Goal: Information Seeking & Learning: Learn about a topic

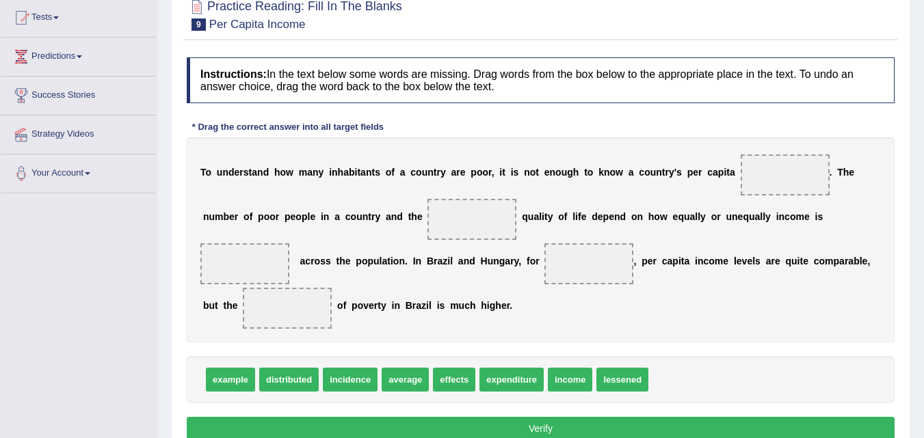
scroll to position [148, 0]
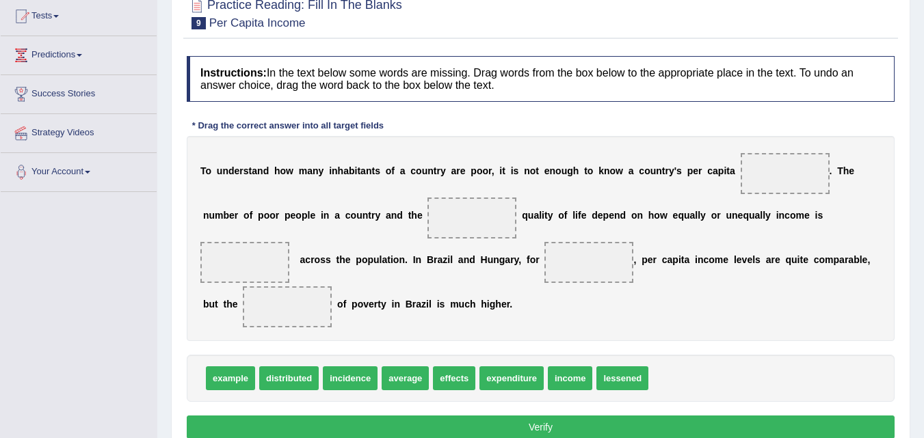
click at [774, 168] on span at bounding box center [785, 173] width 89 height 41
drag, startPoint x: 286, startPoint y: 380, endPoint x: 784, endPoint y: 185, distance: 534.8
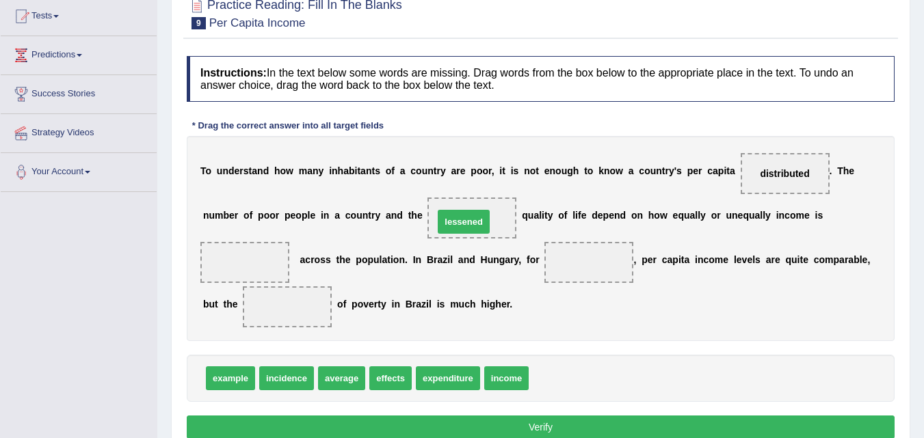
drag, startPoint x: 555, startPoint y: 382, endPoint x: 460, endPoint y: 225, distance: 183.6
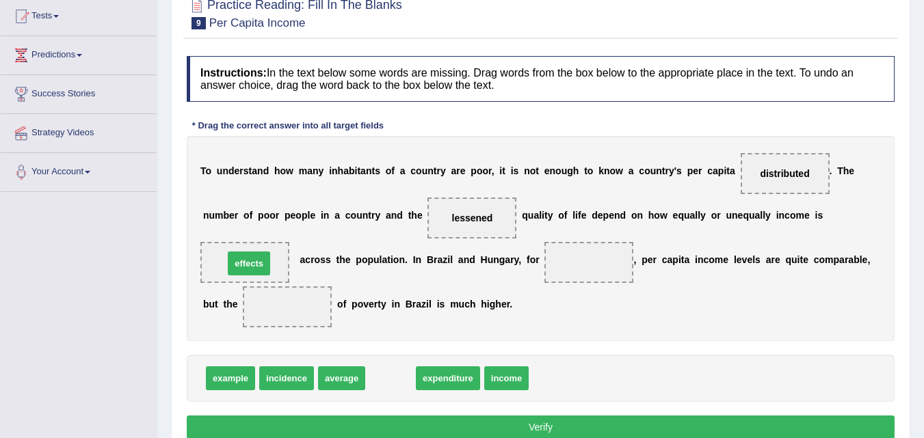
drag, startPoint x: 391, startPoint y: 376, endPoint x: 249, endPoint y: 262, distance: 181.9
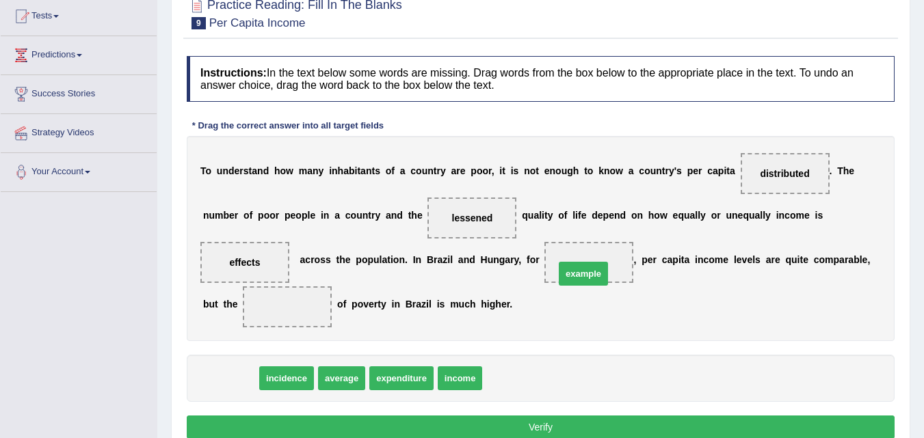
drag, startPoint x: 231, startPoint y: 382, endPoint x: 584, endPoint y: 278, distance: 368.1
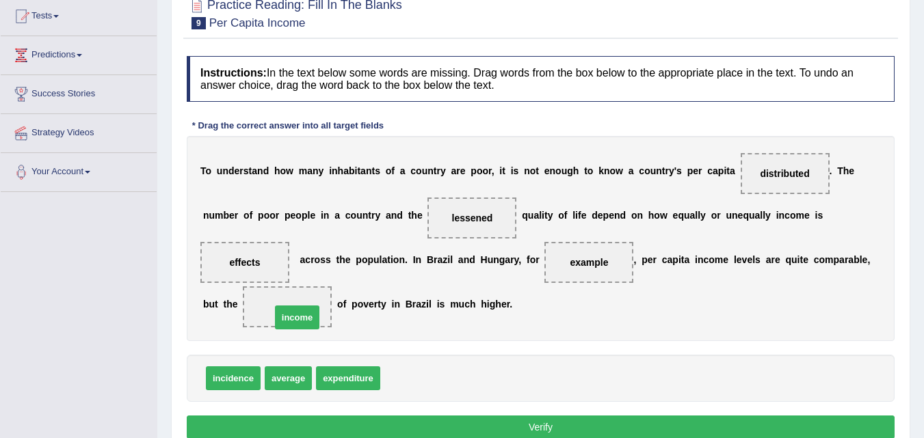
drag, startPoint x: 415, startPoint y: 386, endPoint x: 305, endPoint y: 326, distance: 125.2
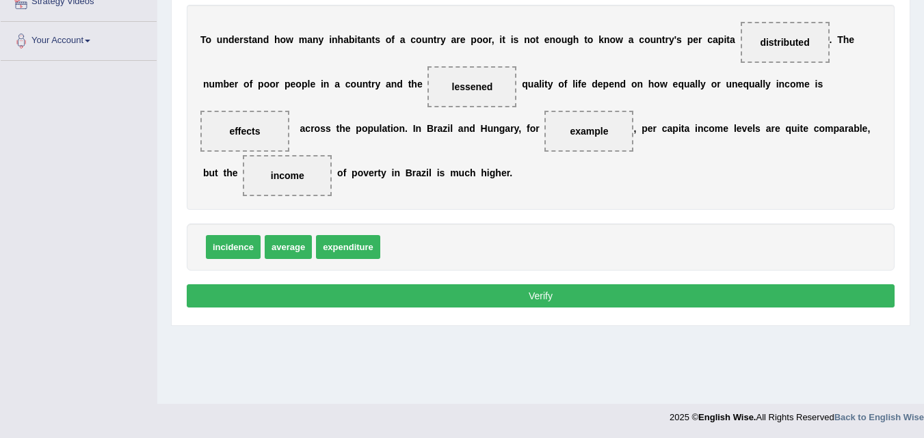
scroll to position [278, 0]
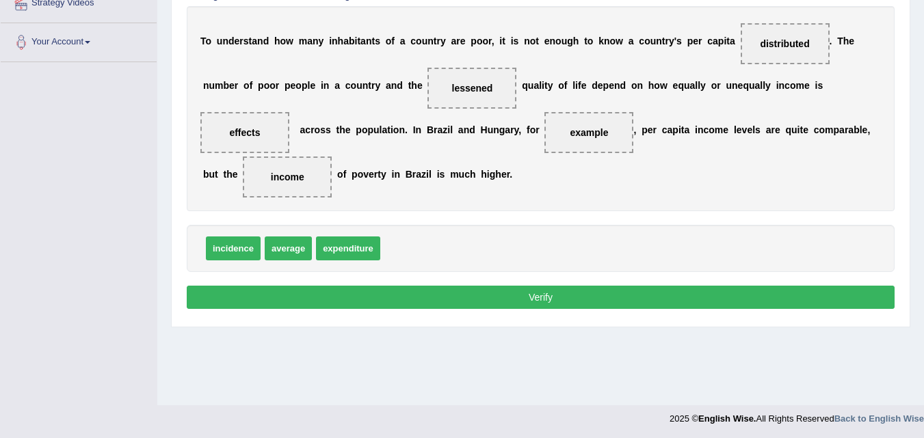
click at [505, 291] on button "Verify" at bounding box center [541, 297] width 708 height 23
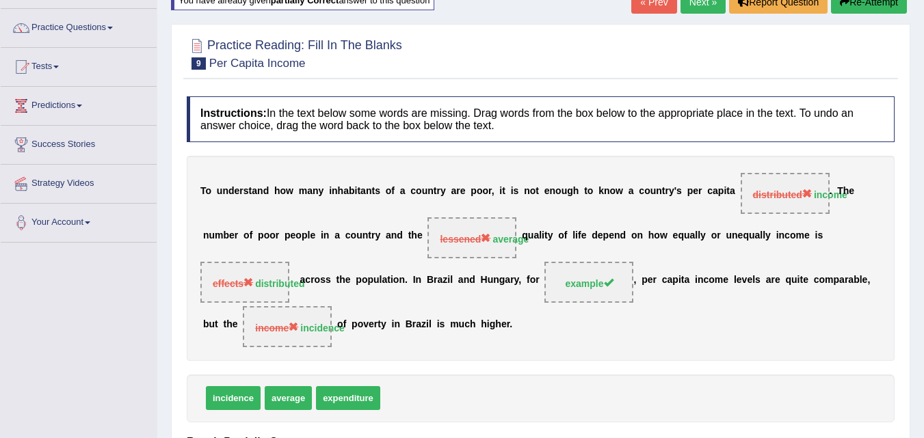
scroll to position [91, 0]
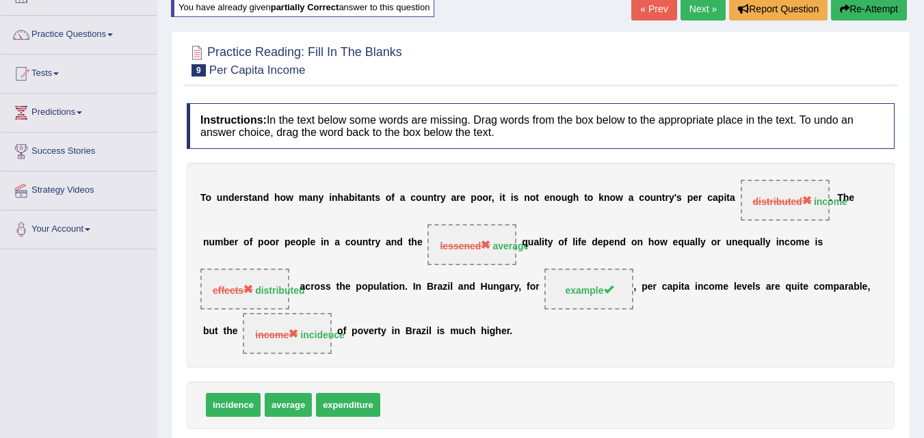
click at [697, 7] on link "Next »" at bounding box center [703, 8] width 45 height 23
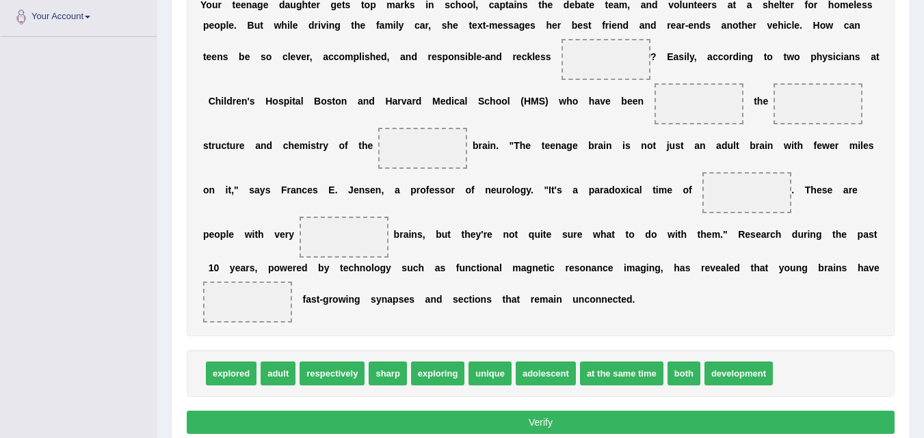
scroll to position [303, 0]
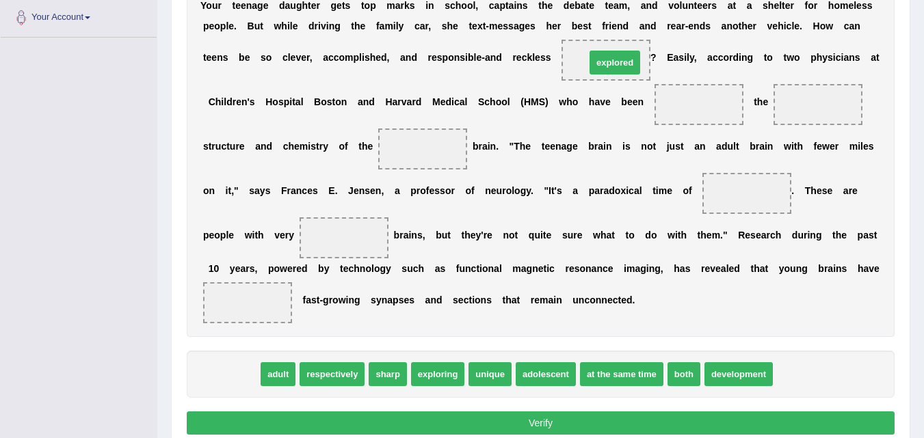
drag, startPoint x: 225, startPoint y: 380, endPoint x: 608, endPoint y: 66, distance: 494.9
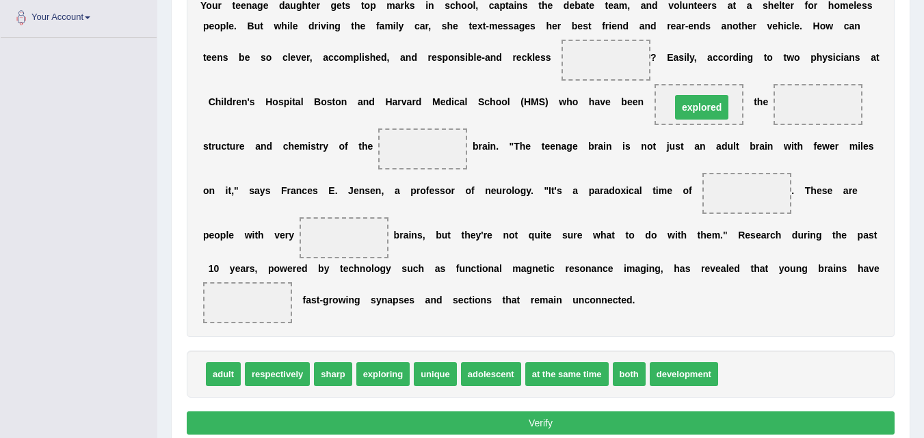
drag, startPoint x: 598, startPoint y: 57, endPoint x: 694, endPoint y: 105, distance: 107.1
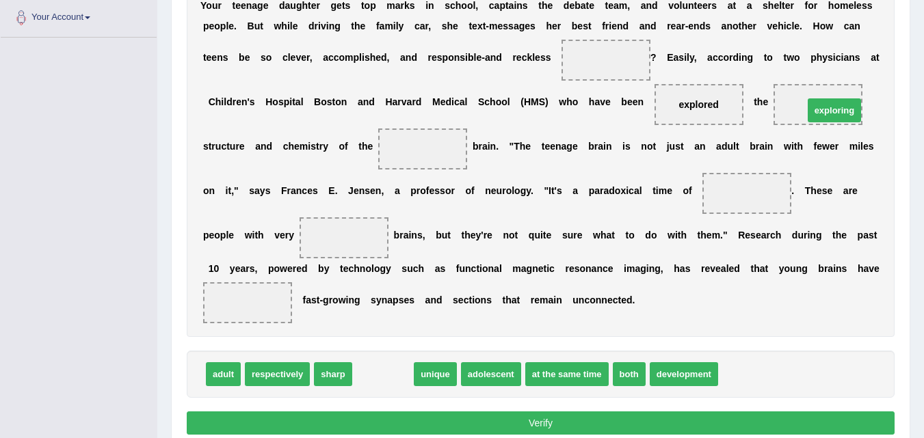
drag, startPoint x: 384, startPoint y: 381, endPoint x: 835, endPoint y: 116, distance: 522.2
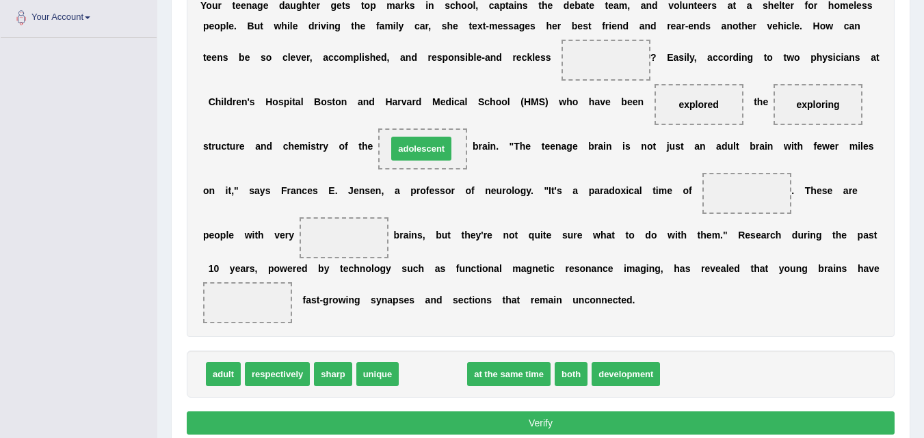
drag, startPoint x: 449, startPoint y: 377, endPoint x: 437, endPoint y: 151, distance: 226.0
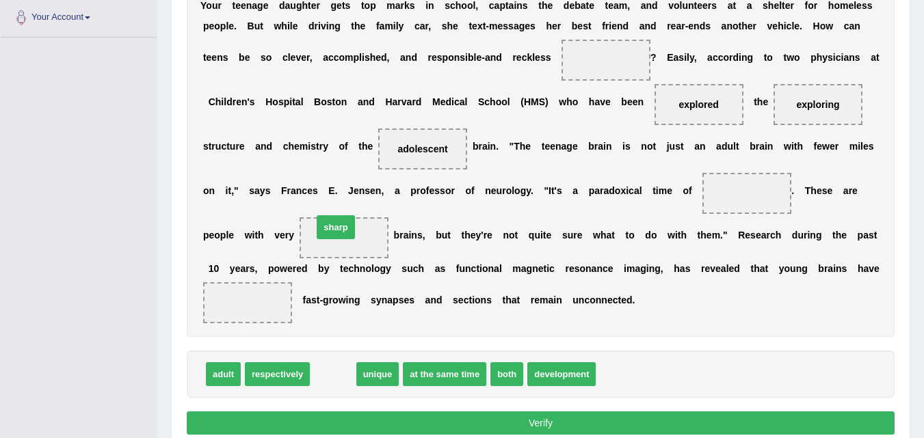
drag, startPoint x: 337, startPoint y: 372, endPoint x: 339, endPoint y: 225, distance: 147.1
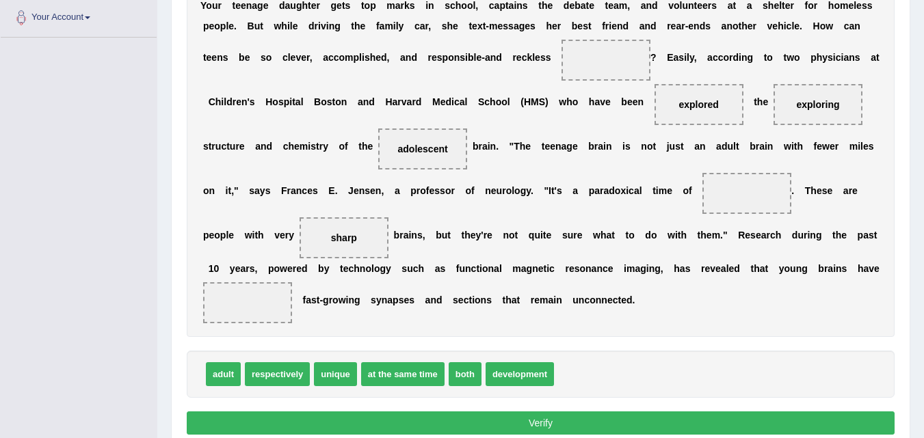
click at [339, 225] on span "sharp" at bounding box center [344, 238] width 89 height 41
drag, startPoint x: 268, startPoint y: 380, endPoint x: 749, endPoint y: 192, distance: 516.6
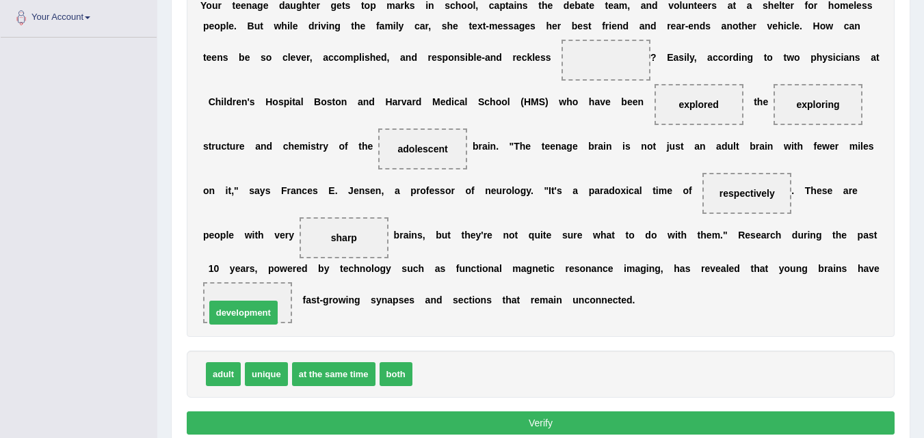
drag, startPoint x: 458, startPoint y: 378, endPoint x: 251, endPoint y: 315, distance: 216.4
click at [260, 383] on span "unique" at bounding box center [266, 375] width 43 height 24
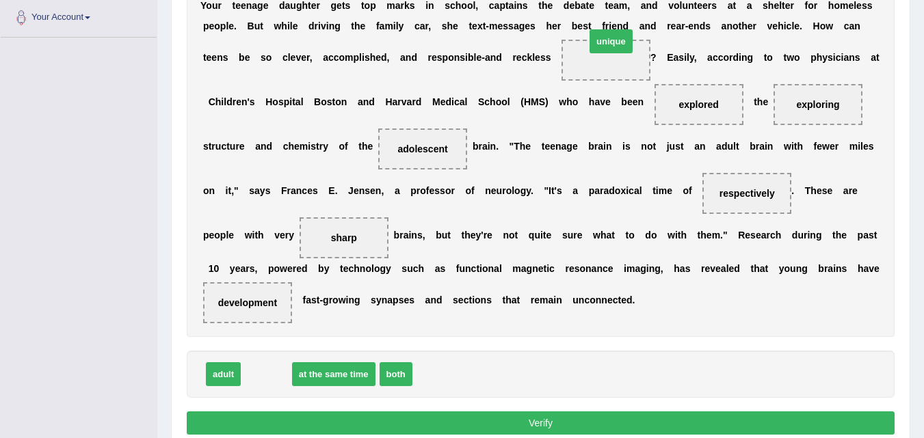
drag, startPoint x: 261, startPoint y: 382, endPoint x: 605, endPoint y: 49, distance: 479.4
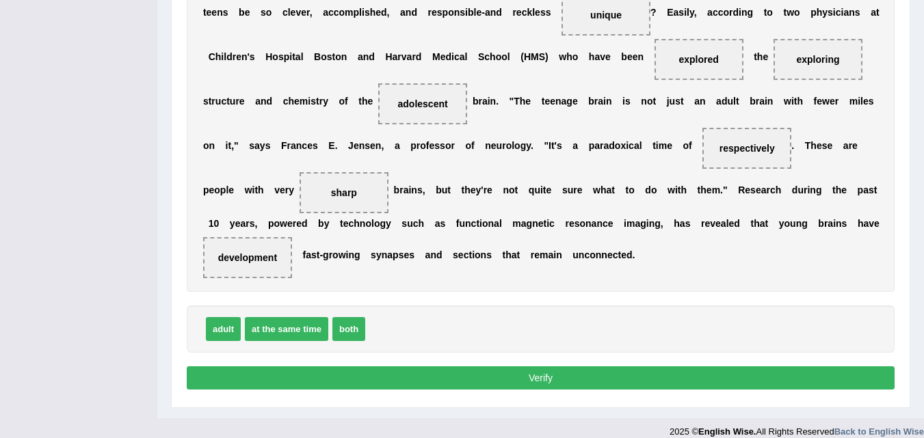
scroll to position [363, 0]
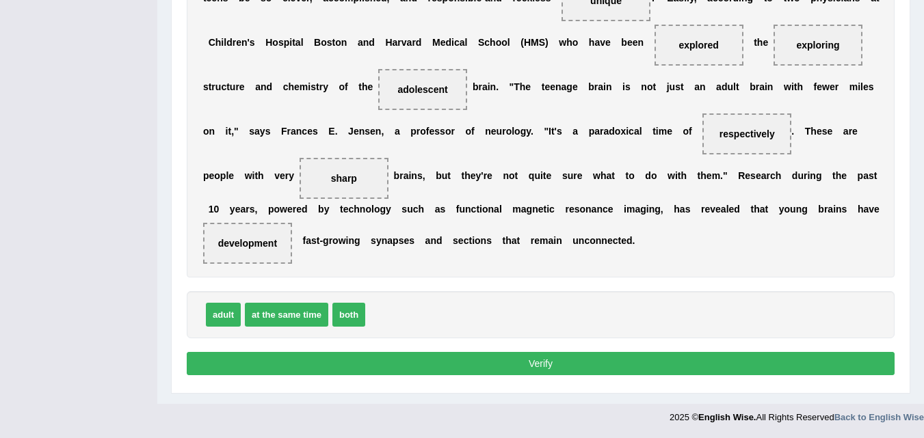
click at [495, 363] on button "Verify" at bounding box center [541, 363] width 708 height 23
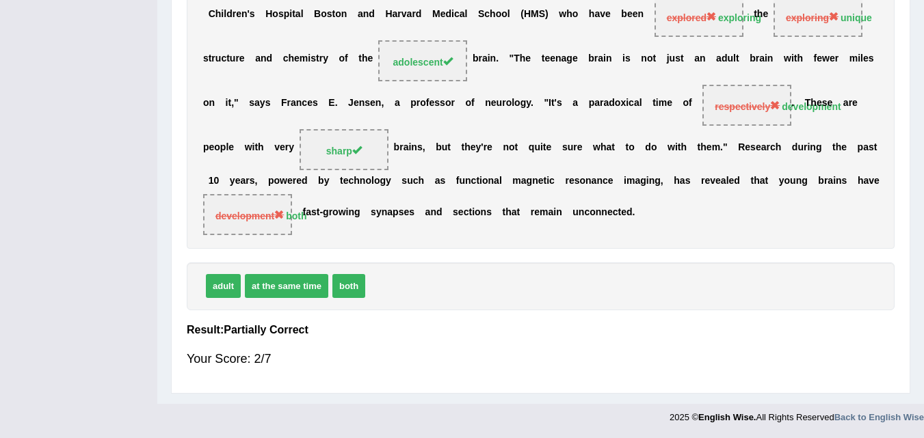
scroll to position [0, 0]
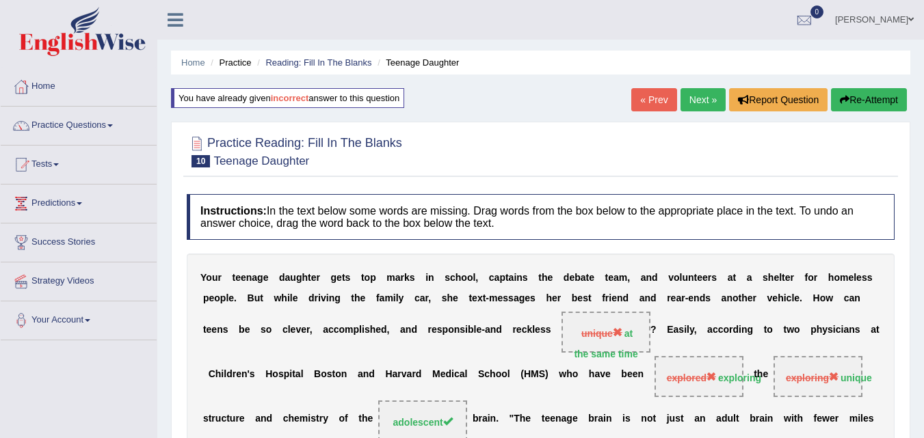
click at [697, 96] on link "Next »" at bounding box center [703, 99] width 45 height 23
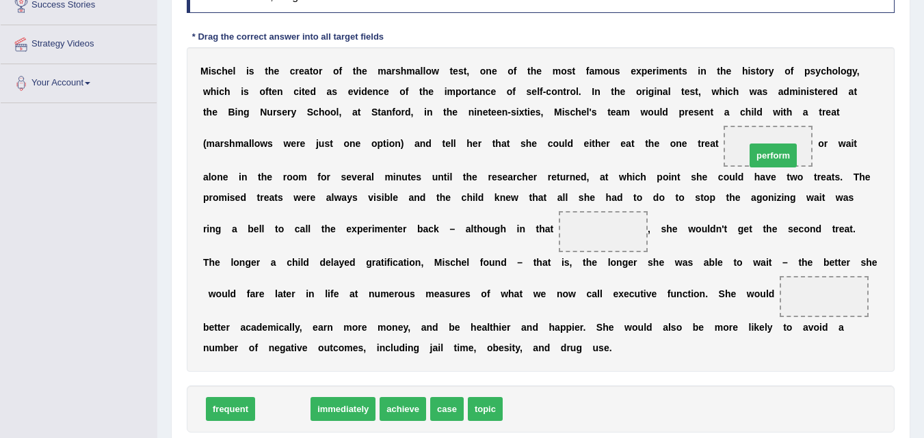
drag, startPoint x: 265, startPoint y: 414, endPoint x: 755, endPoint y: 158, distance: 552.6
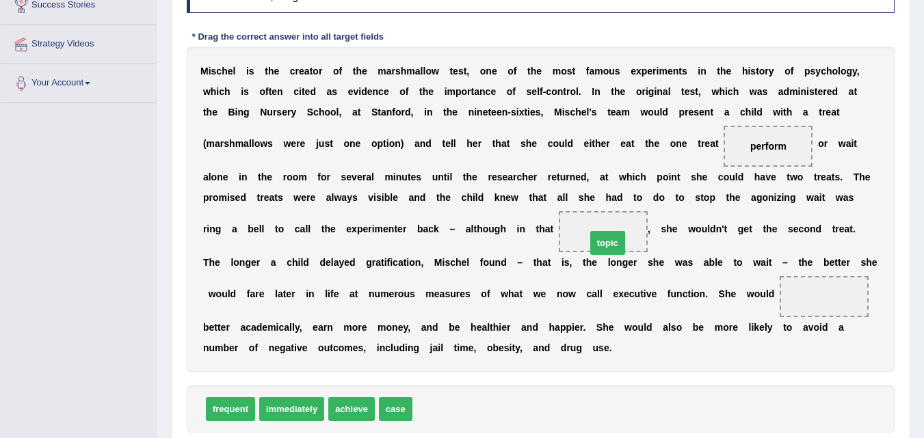
drag, startPoint x: 436, startPoint y: 413, endPoint x: 611, endPoint y: 246, distance: 241.9
drag, startPoint x: 346, startPoint y: 406, endPoint x: 822, endPoint y: 296, distance: 488.0
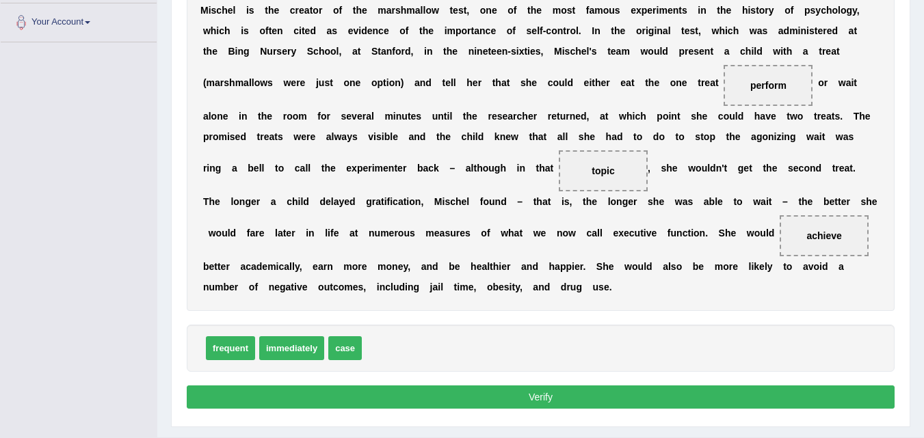
scroll to position [332, 0]
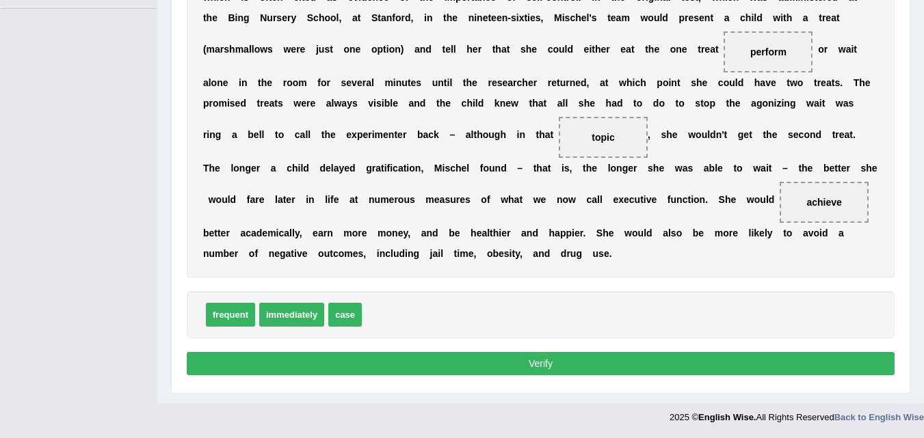
click at [499, 354] on button "Verify" at bounding box center [541, 363] width 708 height 23
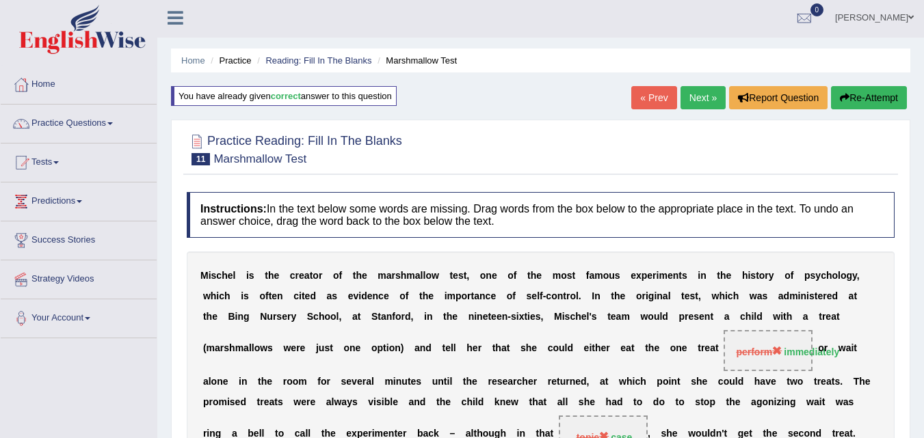
scroll to position [0, 0]
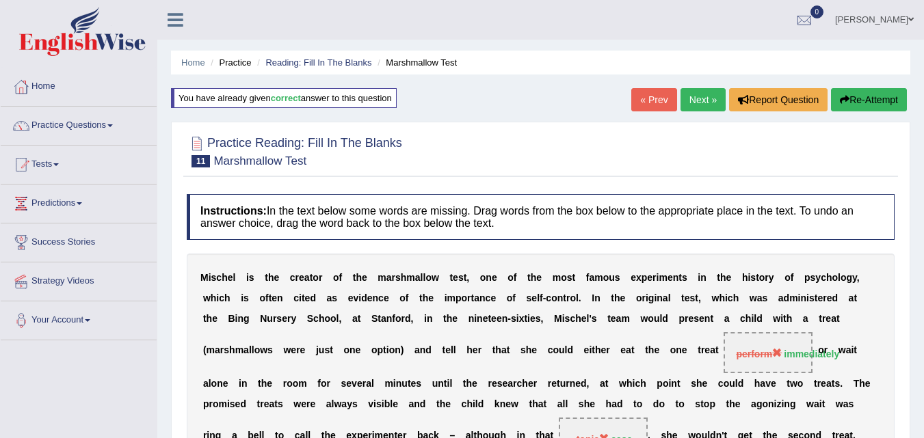
click at [693, 99] on link "Next »" at bounding box center [703, 99] width 45 height 23
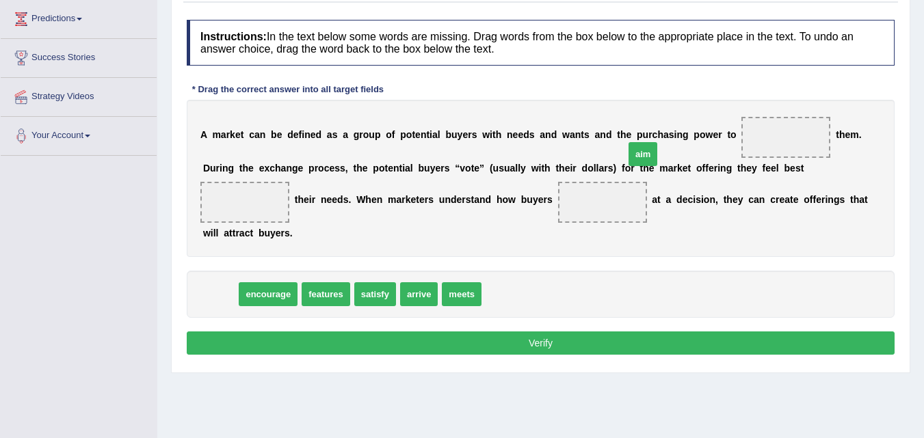
drag, startPoint x: 222, startPoint y: 293, endPoint x: 765, endPoint y: 133, distance: 566.2
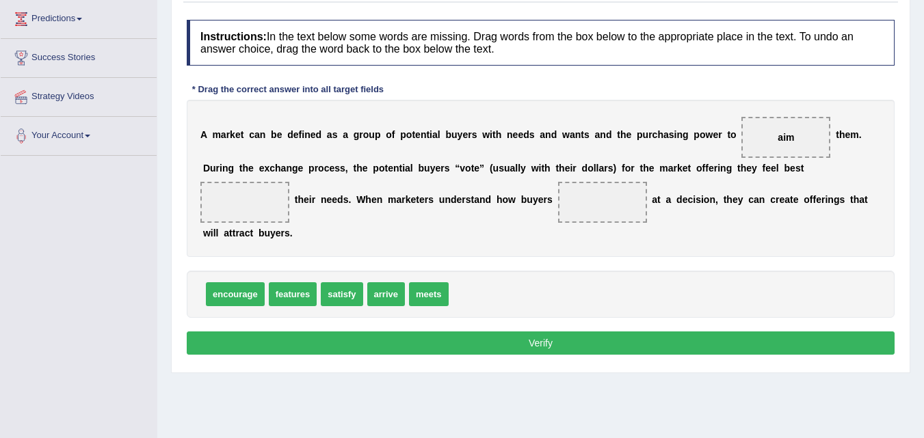
drag, startPoint x: 807, startPoint y: 127, endPoint x: 798, endPoint y: 114, distance: 15.2
click at [798, 114] on div "A m a r k e t c a n b e d e f i n e d a s a g r o u p o f p o t e n t i a l b u…" at bounding box center [541, 178] width 708 height 157
drag, startPoint x: 781, startPoint y: 140, endPoint x: 245, endPoint y: 208, distance: 540.5
drag, startPoint x: 346, startPoint y: 293, endPoint x: 774, endPoint y: 139, distance: 455.3
drag, startPoint x: 409, startPoint y: 297, endPoint x: 427, endPoint y: 278, distance: 25.6
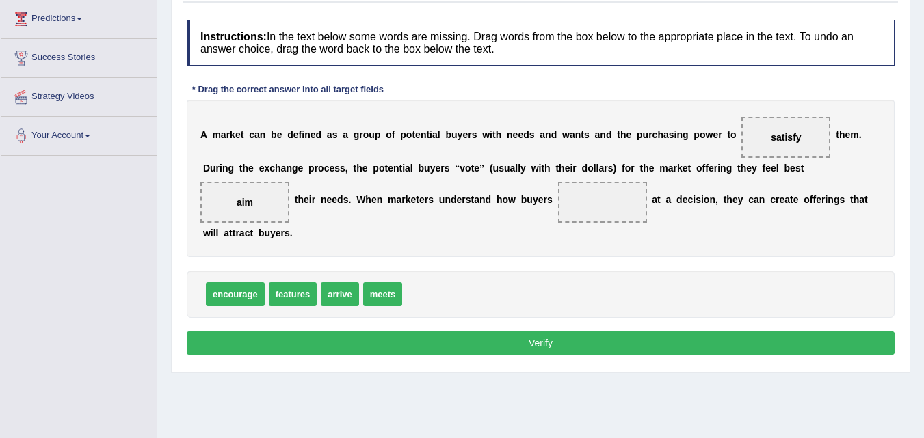
click at [447, 268] on div "Instructions: In the text below some words are missing. Drag words from the box…" at bounding box center [540, 189] width 715 height 353
drag, startPoint x: 380, startPoint y: 298, endPoint x: 604, endPoint y: 211, distance: 240.0
click at [544, 343] on button "Verify" at bounding box center [541, 343] width 708 height 23
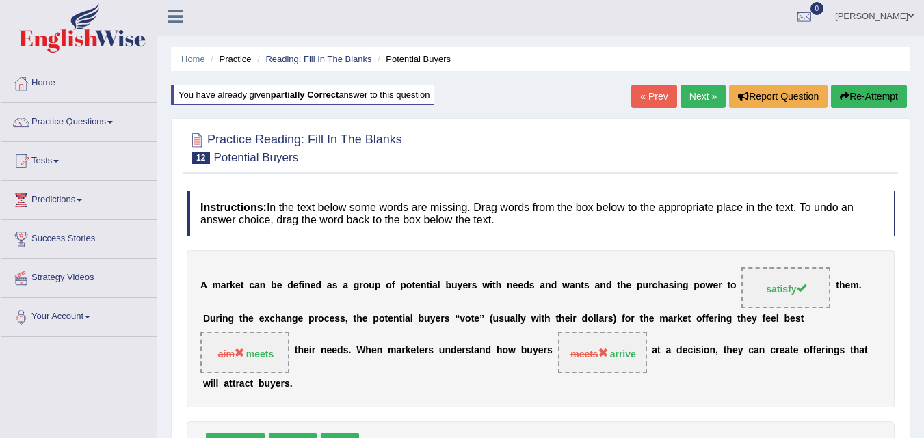
scroll to position [1, 0]
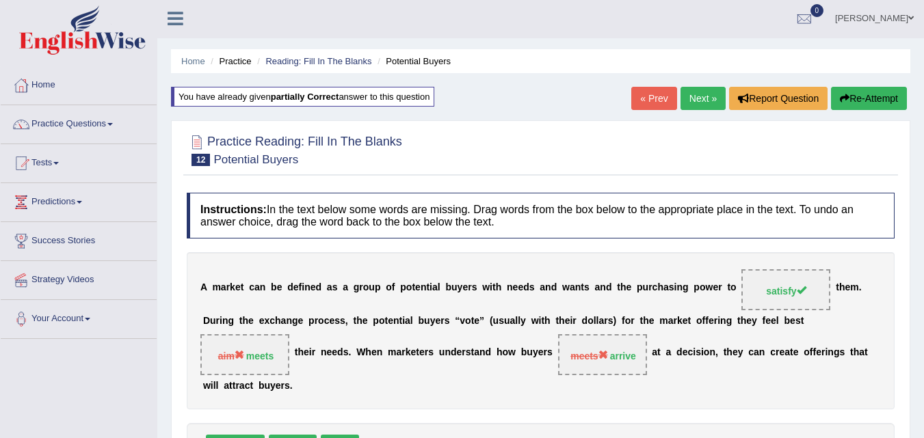
click at [702, 96] on link "Next »" at bounding box center [703, 98] width 45 height 23
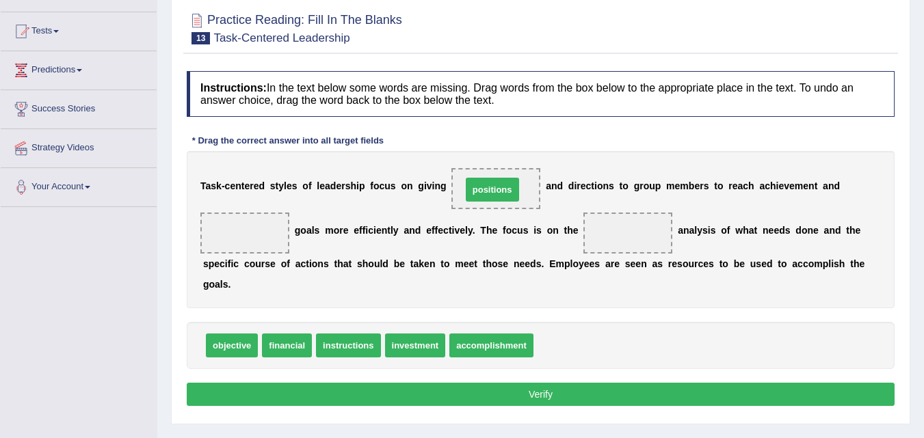
drag, startPoint x: 562, startPoint y: 345, endPoint x: 490, endPoint y: 189, distance: 171.7
click at [390, 180] on div "T a s k - c e n t e r e d s t y l e s o f l e a d e r s h i p f o c u s o n g i…" at bounding box center [541, 229] width 708 height 157
drag, startPoint x: 269, startPoint y: 360, endPoint x: 276, endPoint y: 351, distance: 11.2
click at [276, 353] on div "objective financial instructions investment accomplishment" at bounding box center [541, 345] width 708 height 47
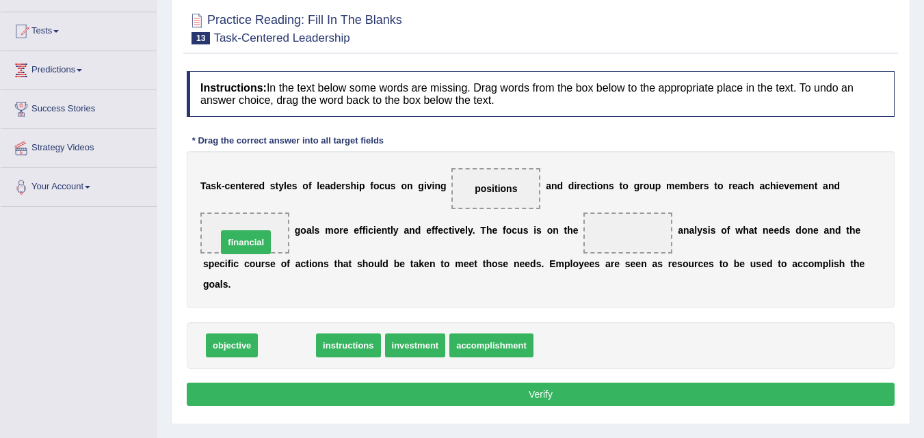
drag, startPoint x: 276, startPoint y: 350, endPoint x: 235, endPoint y: 250, distance: 108.6
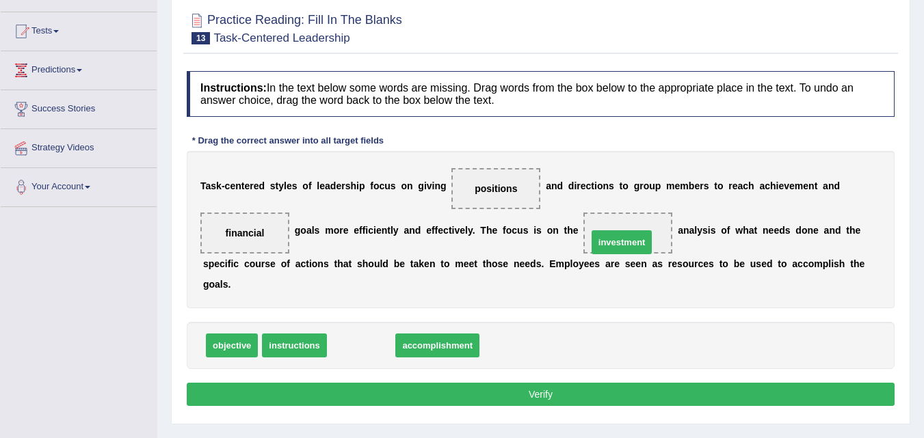
drag, startPoint x: 343, startPoint y: 354, endPoint x: 602, endPoint y: 252, distance: 277.9
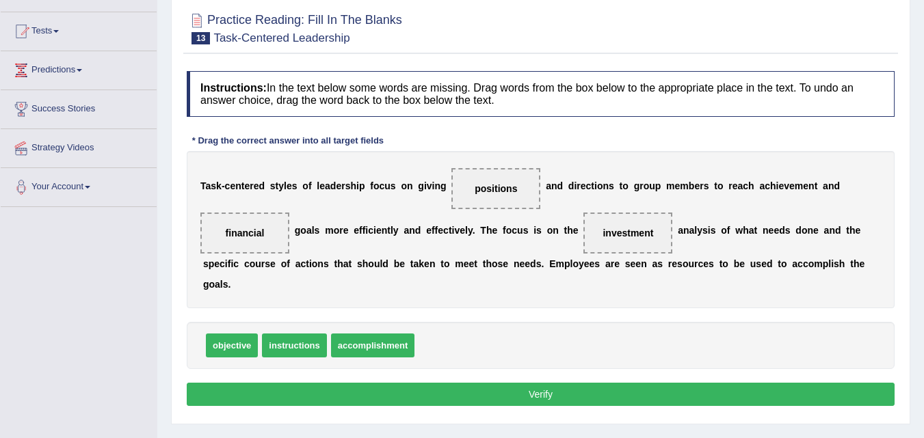
click at [532, 389] on button "Verify" at bounding box center [541, 394] width 708 height 23
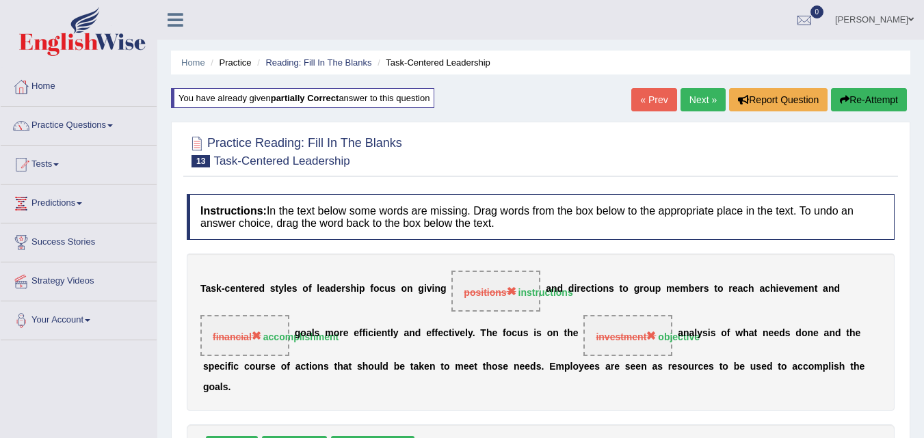
click at [692, 105] on link "Next »" at bounding box center [703, 99] width 45 height 23
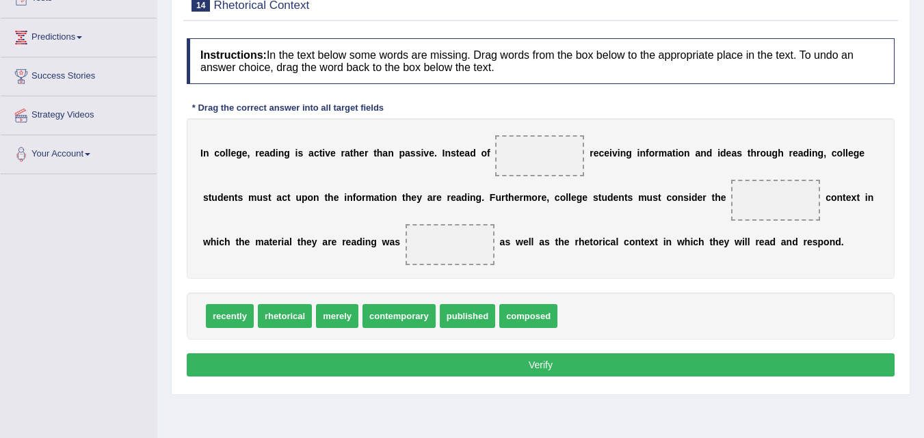
scroll to position [176, 0]
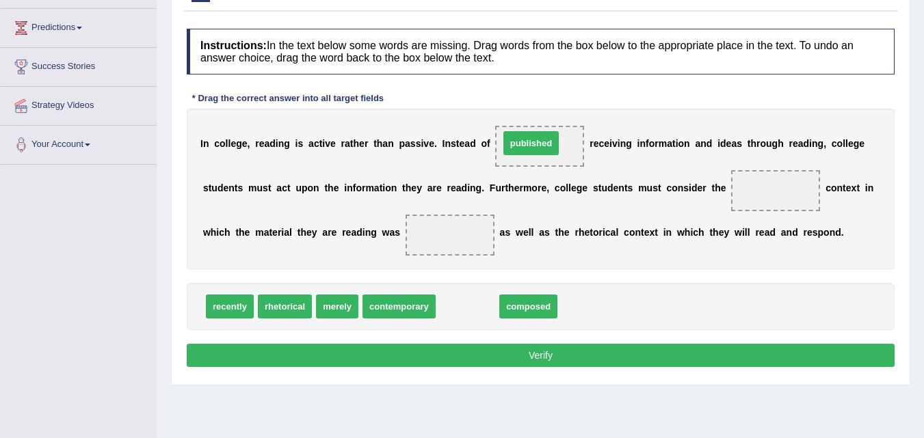
drag, startPoint x: 457, startPoint y: 308, endPoint x: 521, endPoint y: 144, distance: 175.4
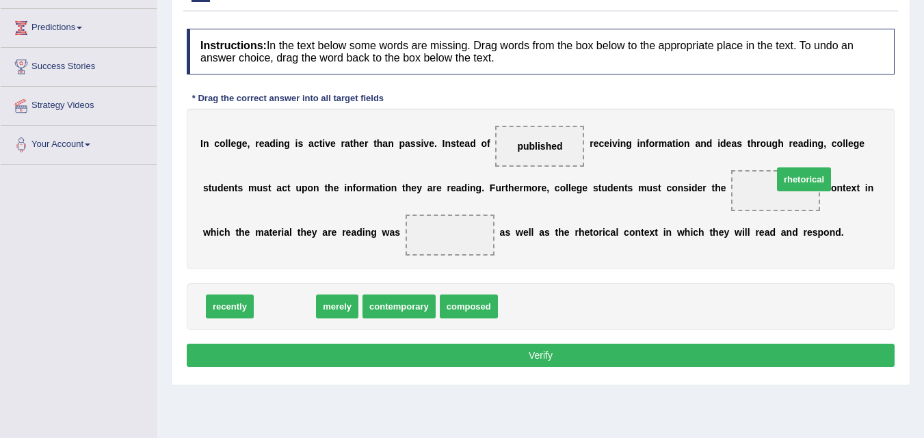
drag, startPoint x: 269, startPoint y: 309, endPoint x: 774, endPoint y: 188, distance: 519.1
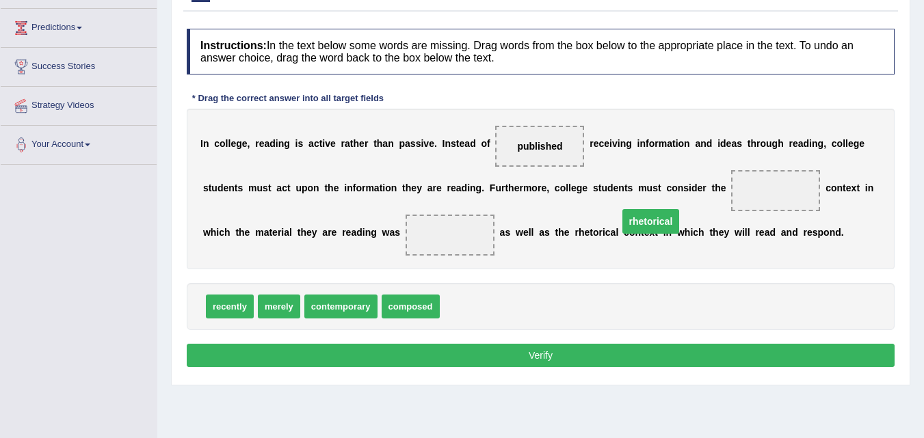
drag, startPoint x: 769, startPoint y: 189, endPoint x: 522, endPoint y: 246, distance: 253.4
click at [622, 234] on span "rhetorical" at bounding box center [650, 221] width 57 height 25
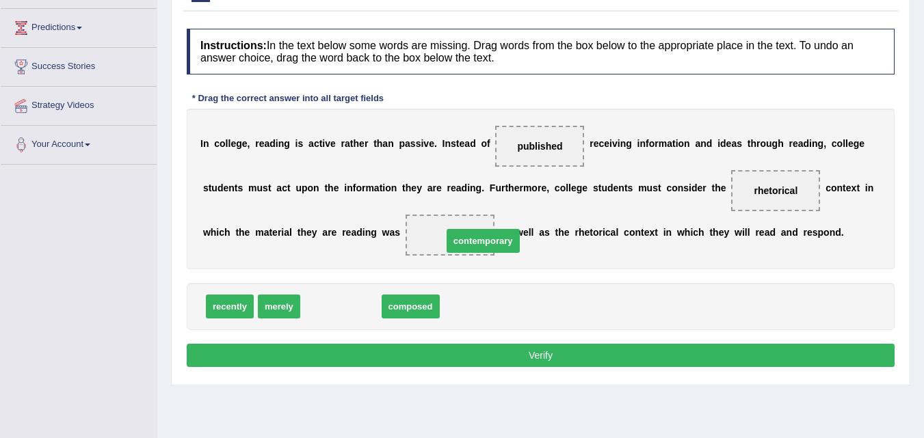
drag, startPoint x: 324, startPoint y: 318, endPoint x: 467, endPoint y: 252, distance: 156.7
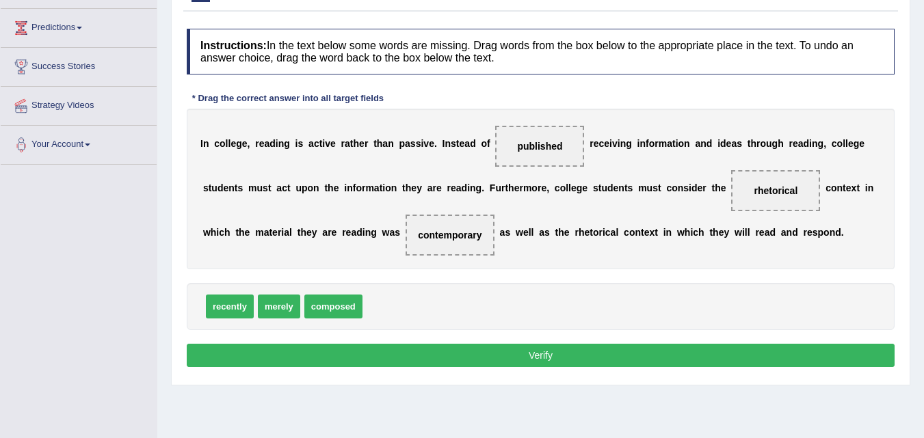
click at [531, 350] on button "Verify" at bounding box center [541, 355] width 708 height 23
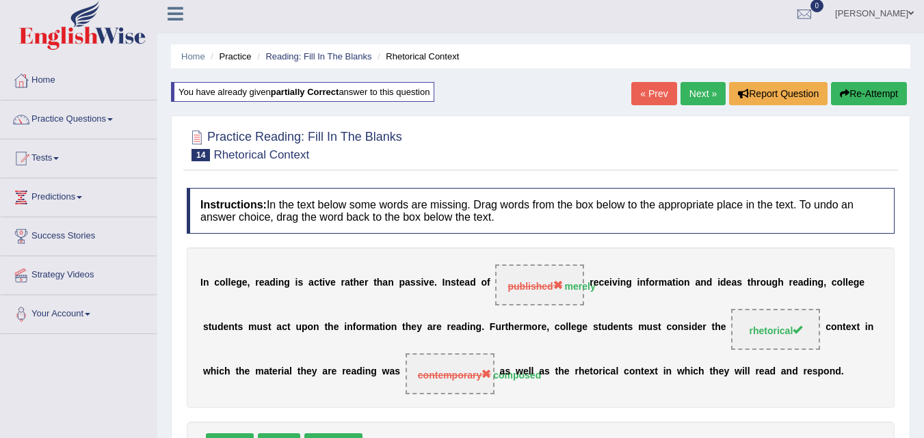
scroll to position [5, 0]
click at [691, 97] on link "Next »" at bounding box center [703, 94] width 45 height 23
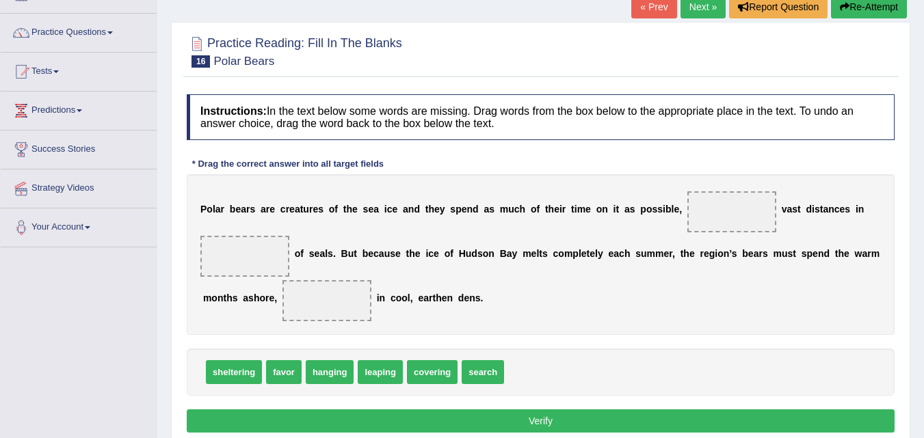
scroll to position [96, 0]
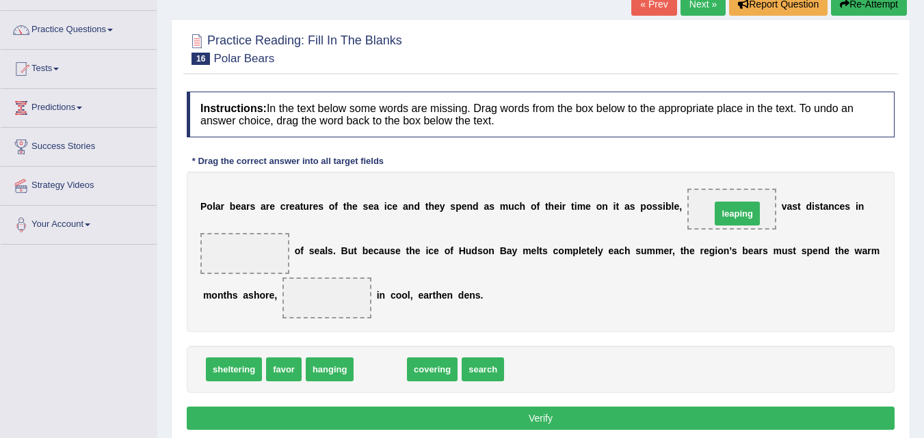
drag, startPoint x: 378, startPoint y: 369, endPoint x: 735, endPoint y: 213, distance: 389.6
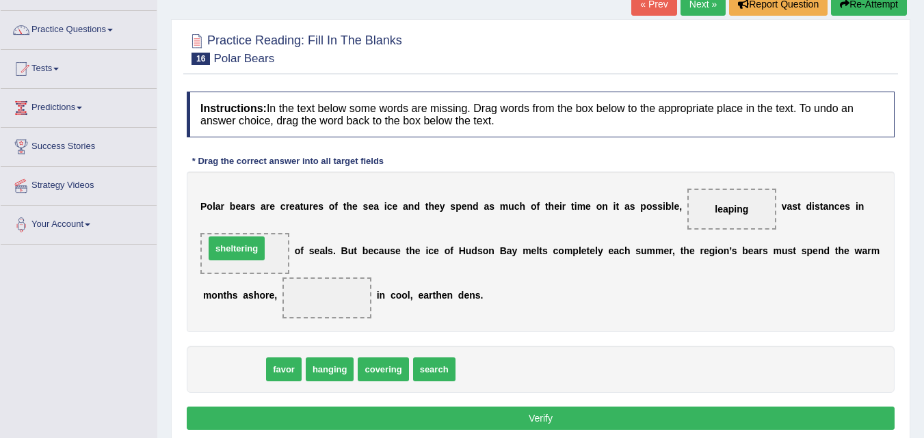
drag, startPoint x: 251, startPoint y: 373, endPoint x: 254, endPoint y: 252, distance: 120.4
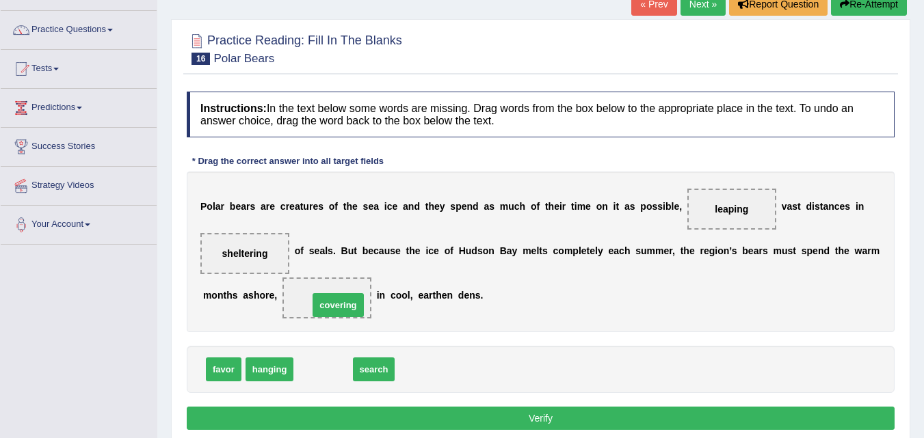
drag, startPoint x: 323, startPoint y: 368, endPoint x: 338, endPoint y: 303, distance: 66.7
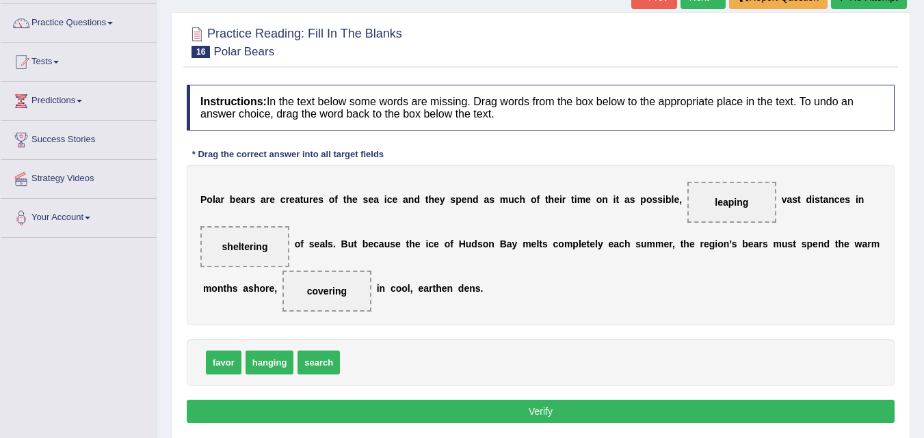
scroll to position [101, 0]
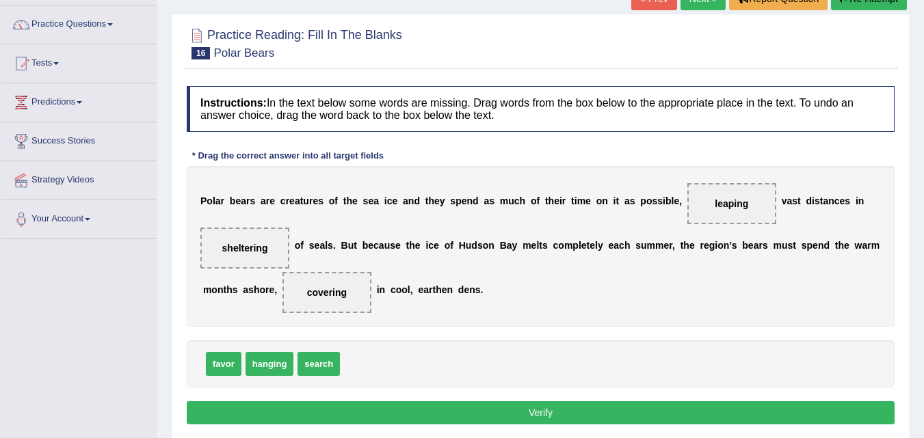
click at [500, 409] on button "Verify" at bounding box center [541, 413] width 708 height 23
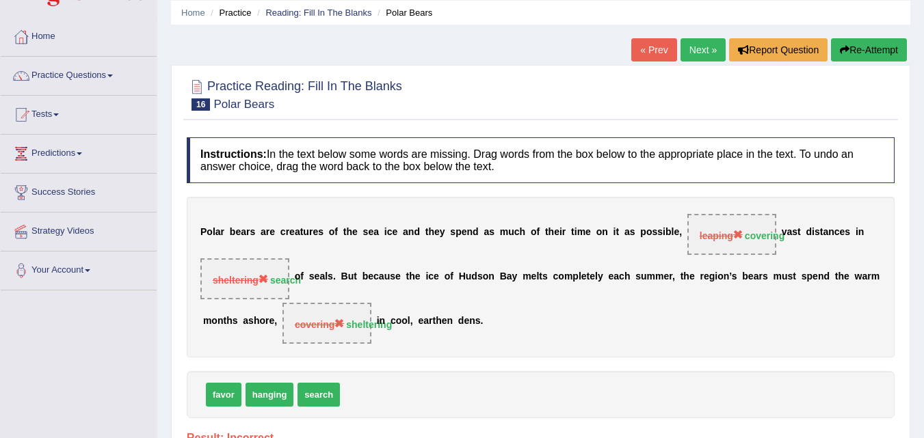
scroll to position [43, 0]
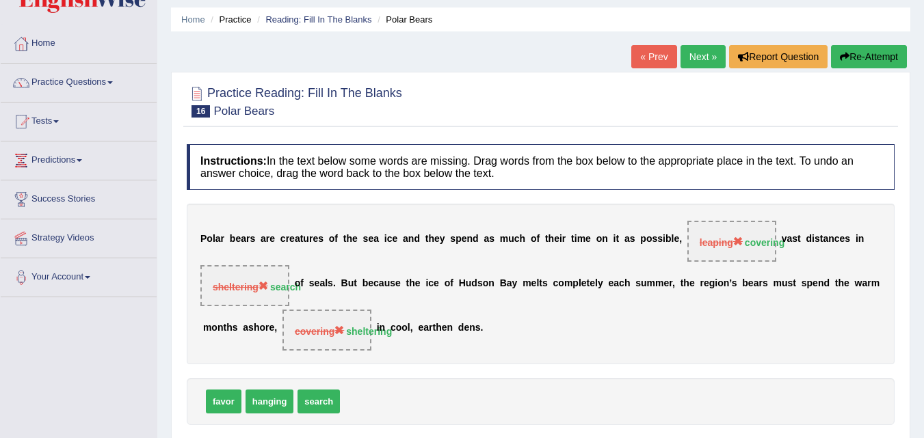
click at [694, 60] on link "Next »" at bounding box center [703, 56] width 45 height 23
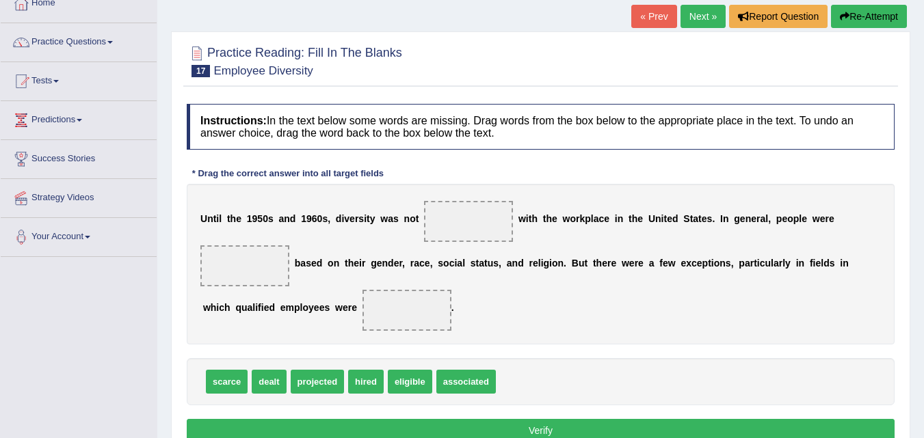
scroll to position [89, 0]
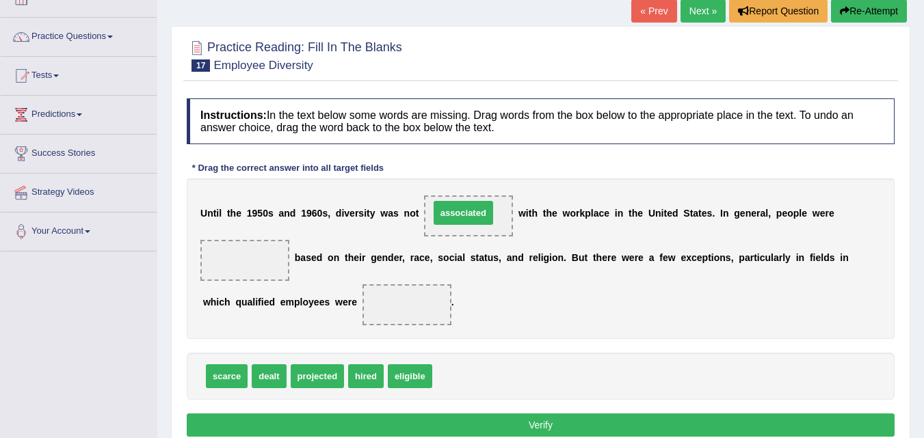
drag, startPoint x: 468, startPoint y: 381, endPoint x: 465, endPoint y: 218, distance: 162.8
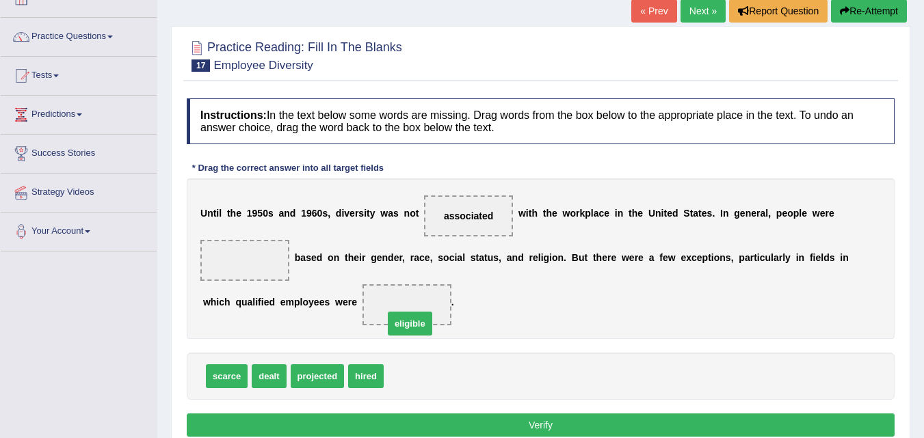
drag, startPoint x: 412, startPoint y: 387, endPoint x: 412, endPoint y: 335, distance: 52.0
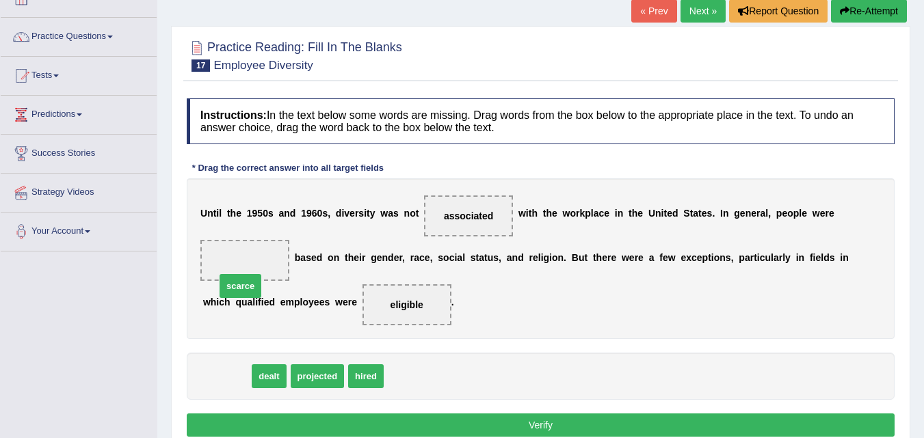
drag, startPoint x: 220, startPoint y: 375, endPoint x: 237, endPoint y: 278, distance: 98.0
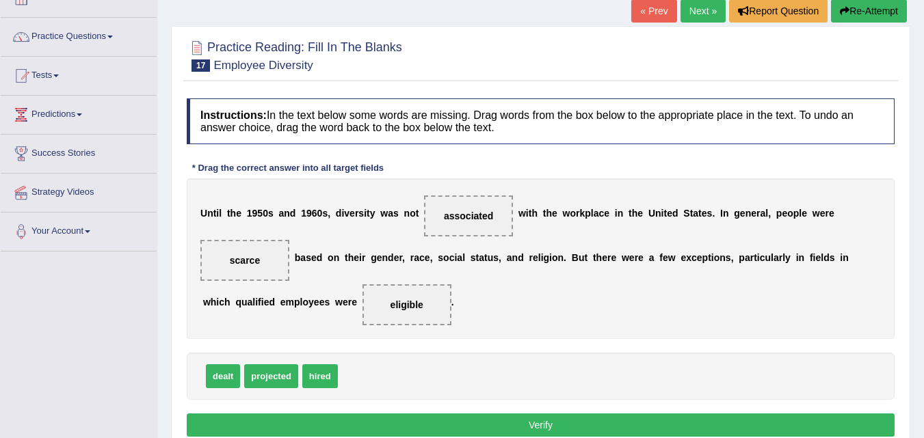
click at [539, 420] on button "Verify" at bounding box center [541, 425] width 708 height 23
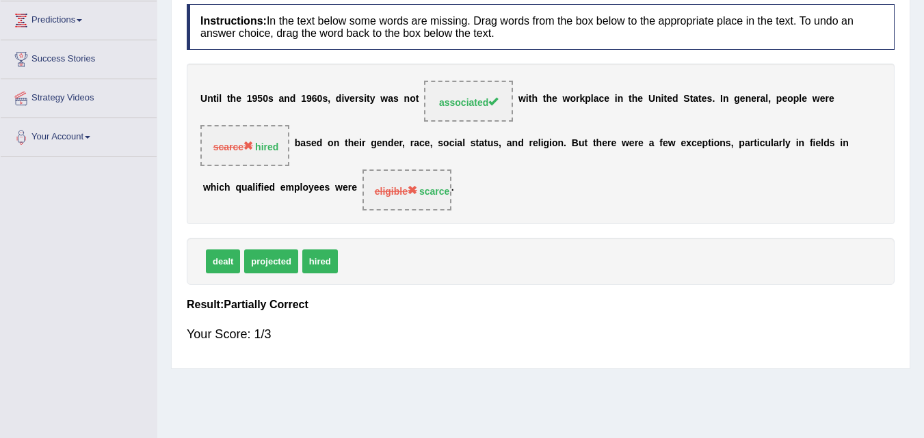
scroll to position [0, 0]
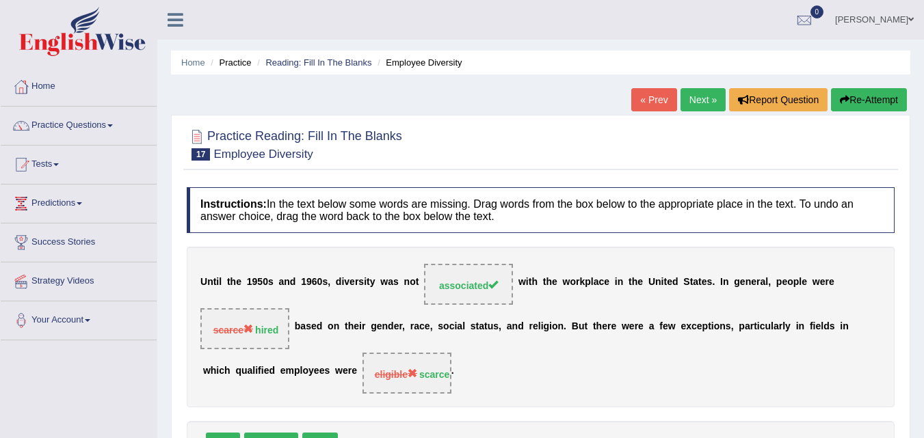
click at [692, 101] on link "Next »" at bounding box center [703, 99] width 45 height 23
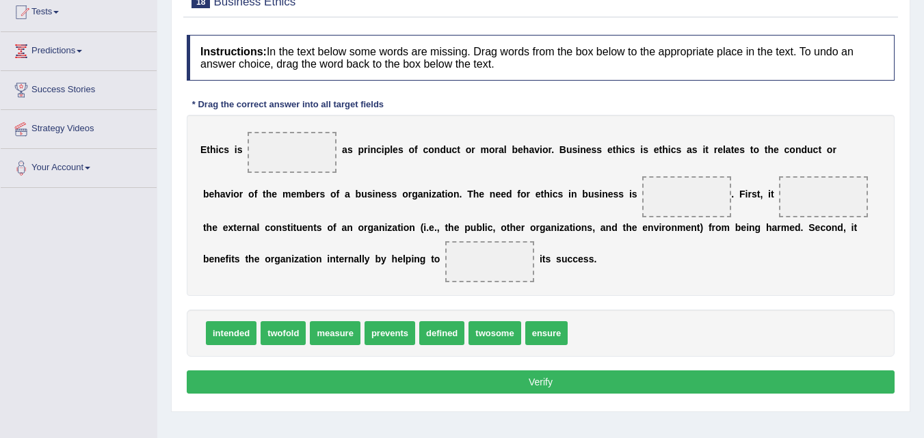
scroll to position [159, 0]
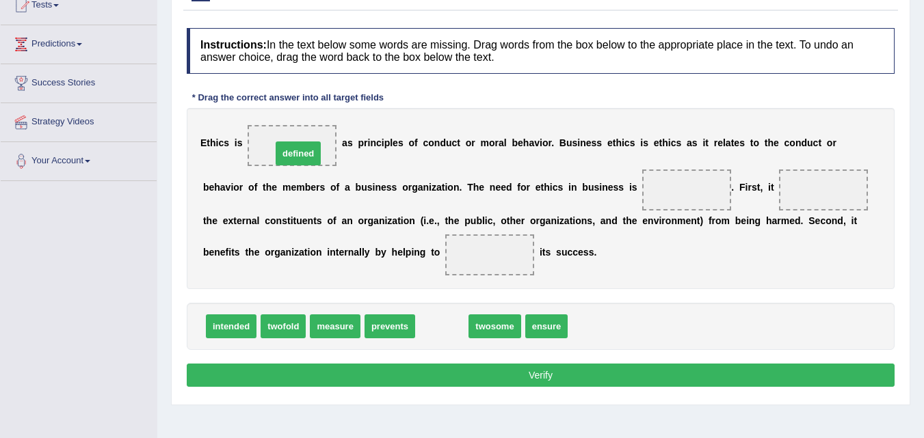
drag, startPoint x: 442, startPoint y: 331, endPoint x: 296, endPoint y: 155, distance: 228.9
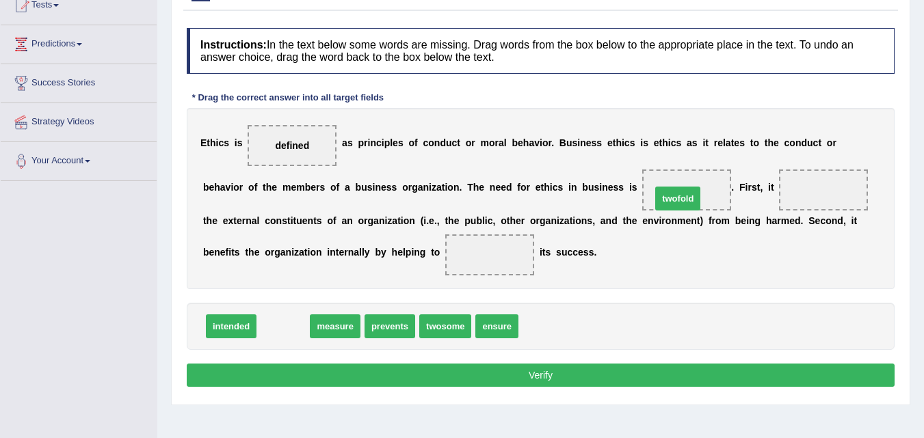
drag, startPoint x: 285, startPoint y: 320, endPoint x: 680, endPoint y: 189, distance: 415.7
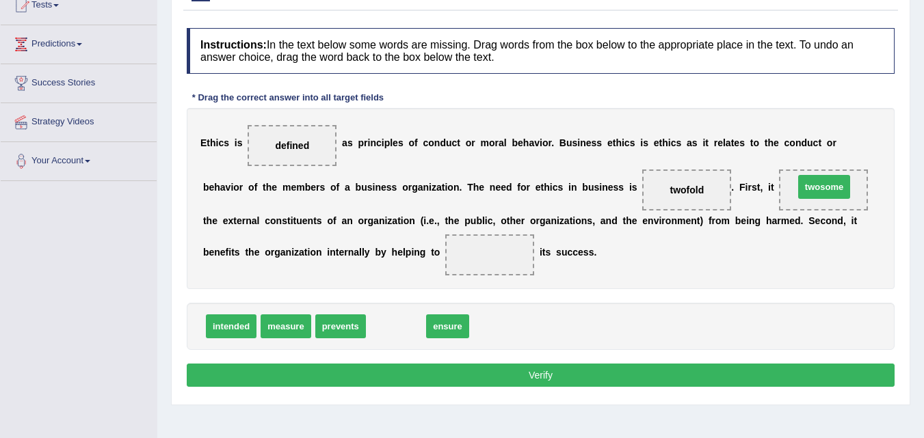
drag, startPoint x: 397, startPoint y: 336, endPoint x: 826, endPoint y: 196, distance: 450.6
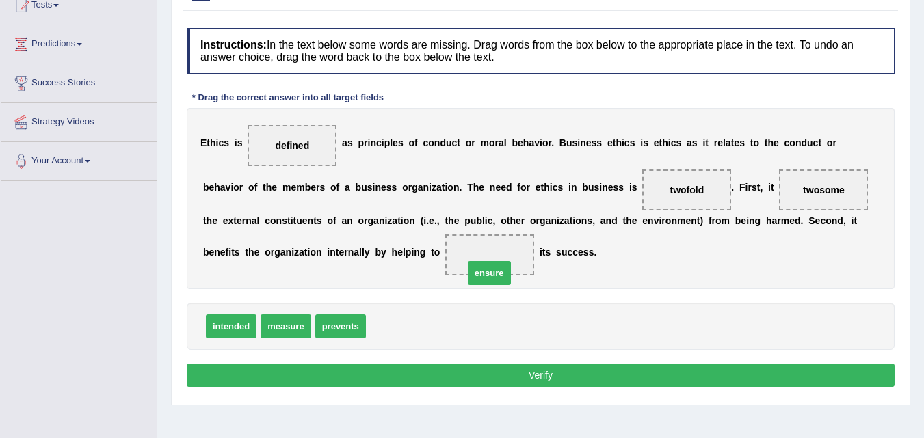
drag, startPoint x: 391, startPoint y: 334, endPoint x: 489, endPoint y: 280, distance: 111.8
click at [543, 372] on button "Verify" at bounding box center [541, 375] width 708 height 23
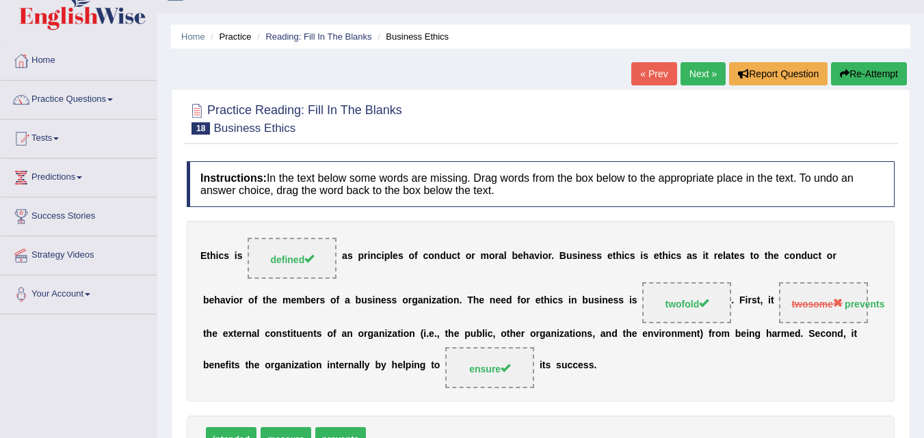
scroll to position [25, 0]
click at [687, 68] on link "Next »" at bounding box center [703, 74] width 45 height 23
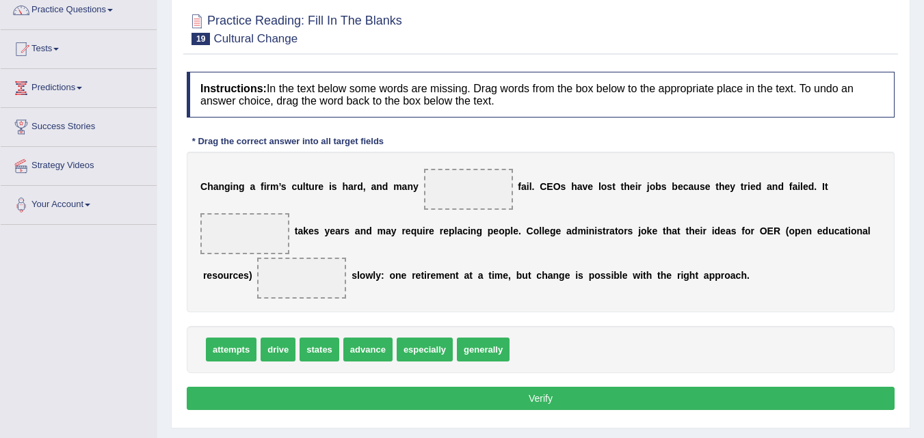
scroll to position [116, 0]
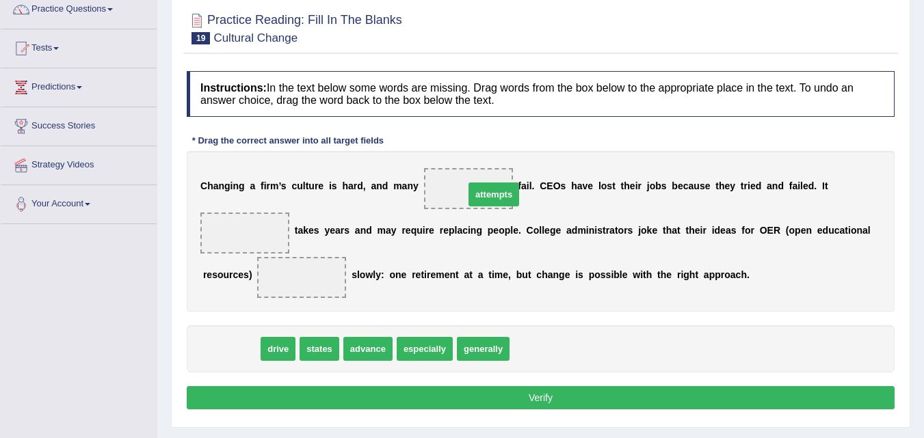
drag, startPoint x: 222, startPoint y: 352, endPoint x: 484, endPoint y: 198, distance: 304.8
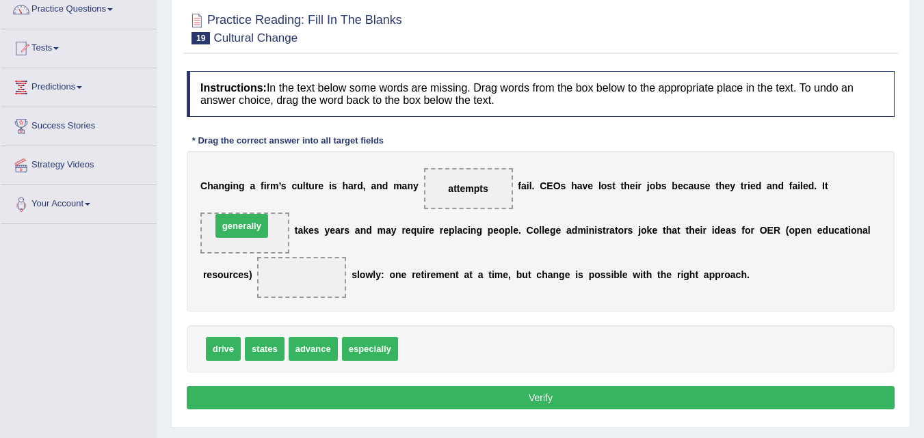
drag, startPoint x: 432, startPoint y: 360, endPoint x: 246, endPoint y: 237, distance: 224.1
drag, startPoint x: 220, startPoint y: 351, endPoint x: 302, endPoint y: 296, distance: 99.6
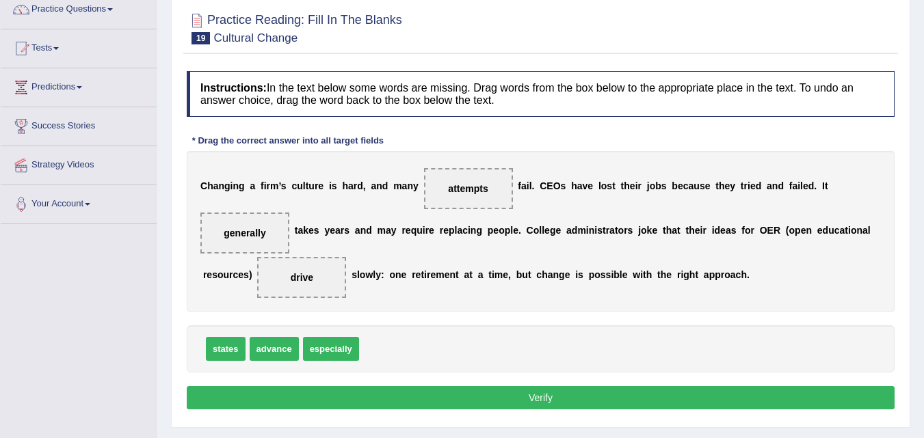
click at [497, 404] on button "Verify" at bounding box center [541, 397] width 708 height 23
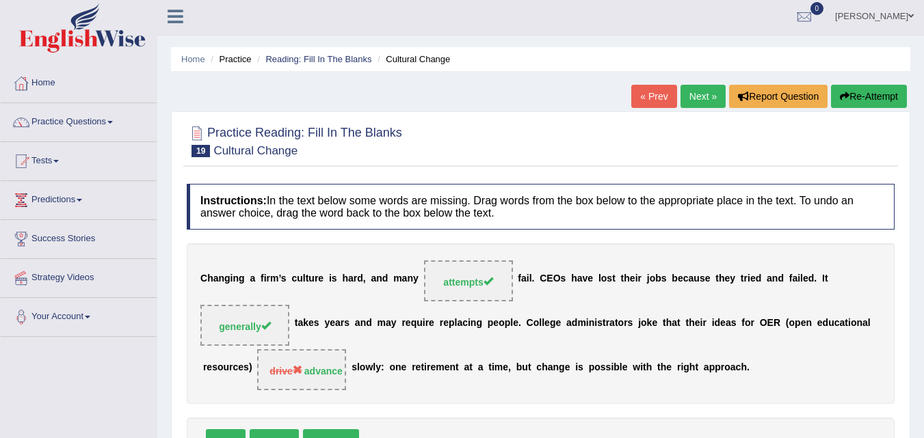
scroll to position [0, 0]
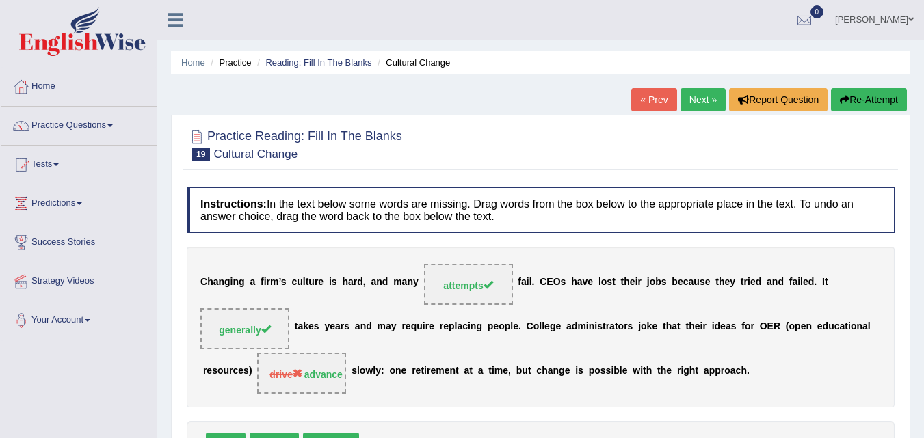
click at [694, 96] on link "Next »" at bounding box center [703, 99] width 45 height 23
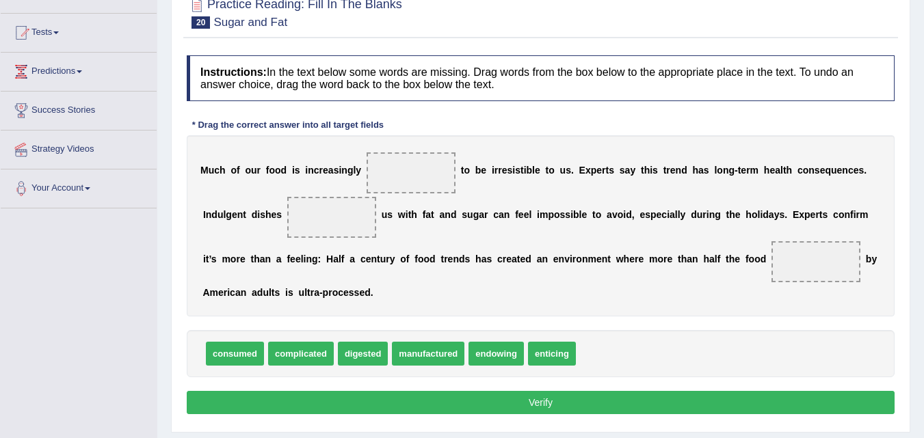
scroll to position [135, 0]
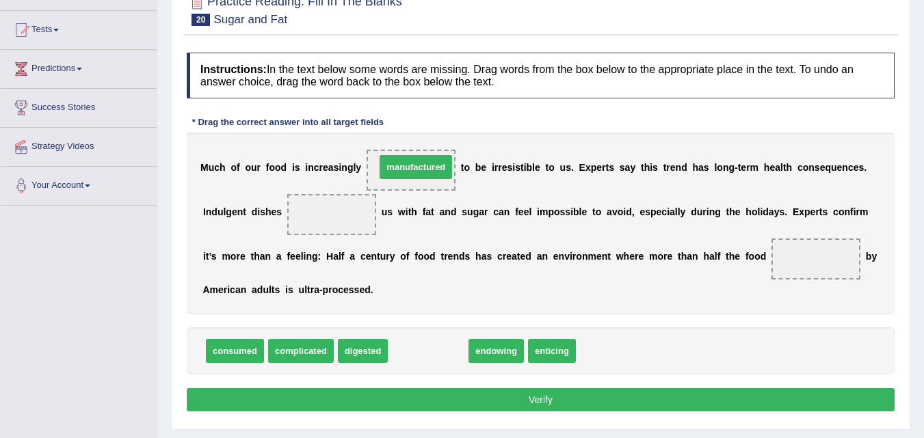
drag, startPoint x: 425, startPoint y: 347, endPoint x: 413, endPoint y: 163, distance: 184.4
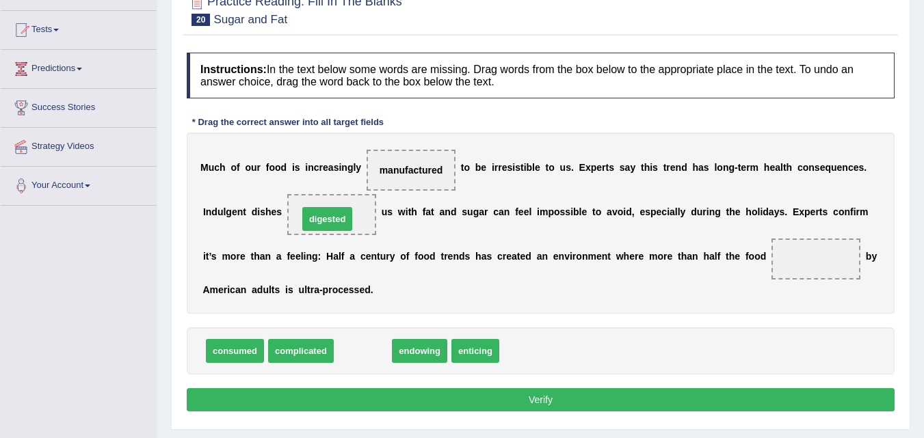
drag, startPoint x: 365, startPoint y: 363, endPoint x: 329, endPoint y: 230, distance: 137.4
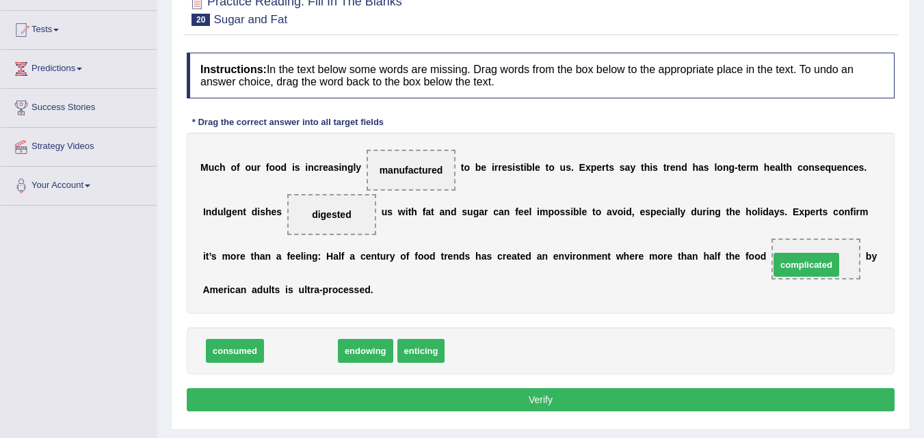
drag, startPoint x: 296, startPoint y: 357, endPoint x: 802, endPoint y: 270, distance: 512.9
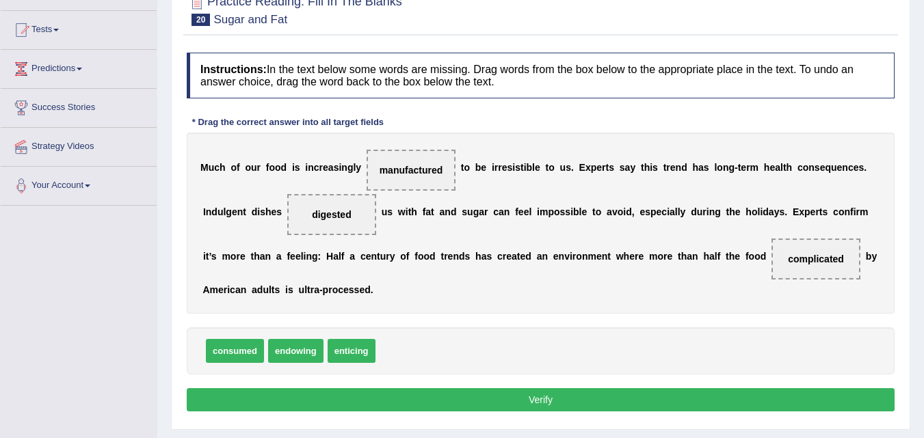
click at [521, 404] on button "Verify" at bounding box center [541, 400] width 708 height 23
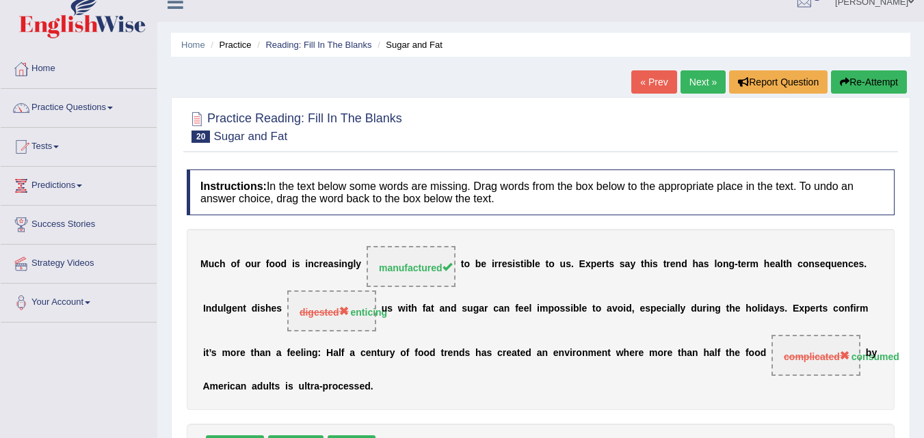
scroll to position [16, 0]
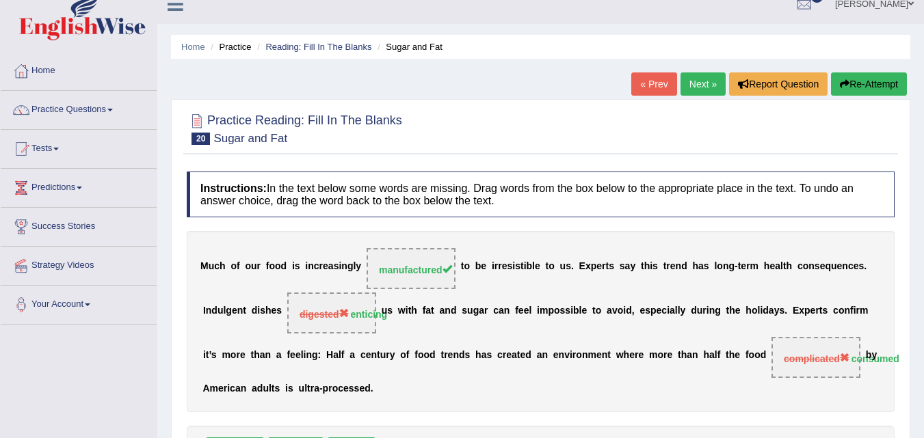
click at [701, 84] on link "Next »" at bounding box center [703, 84] width 45 height 23
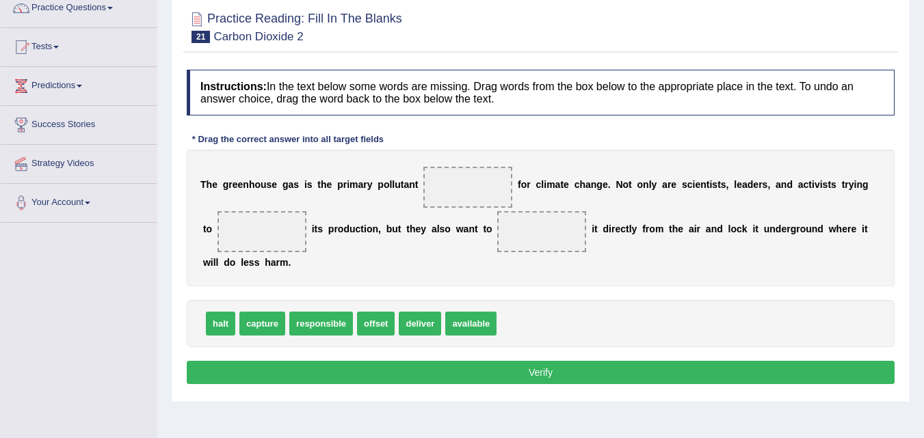
scroll to position [118, 0]
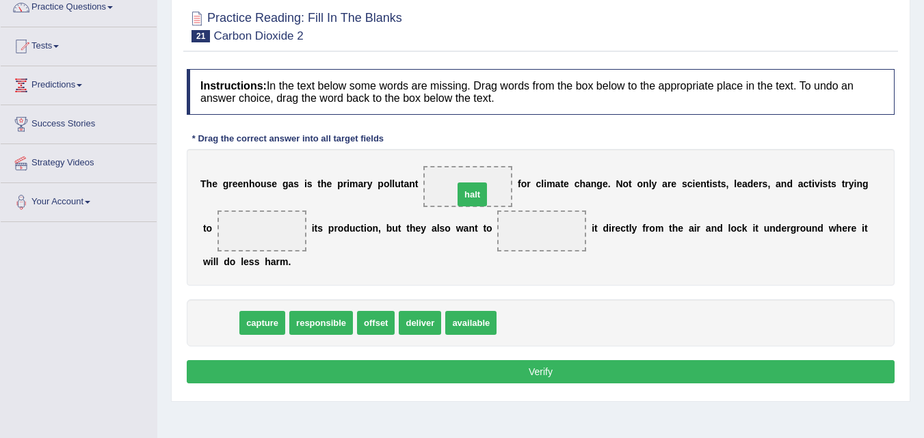
drag, startPoint x: 220, startPoint y: 328, endPoint x: 473, endPoint y: 200, distance: 283.3
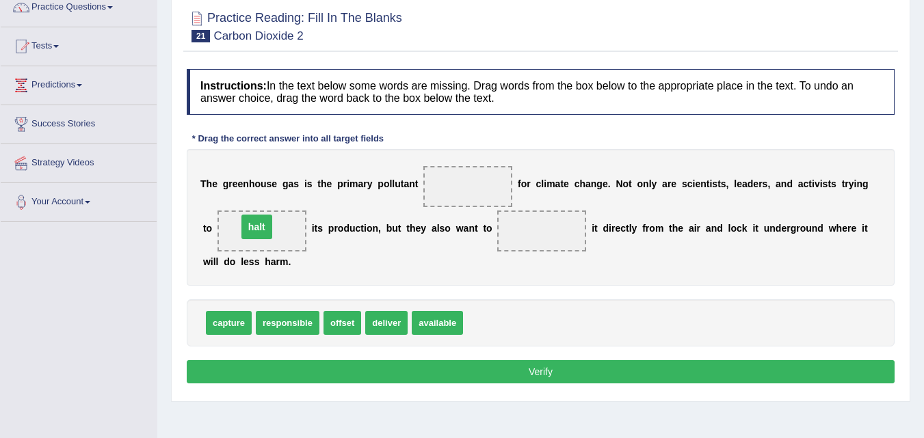
drag, startPoint x: 476, startPoint y: 192, endPoint x: 266, endPoint y: 234, distance: 214.2
drag, startPoint x: 232, startPoint y: 324, endPoint x: 471, endPoint y: 185, distance: 276.4
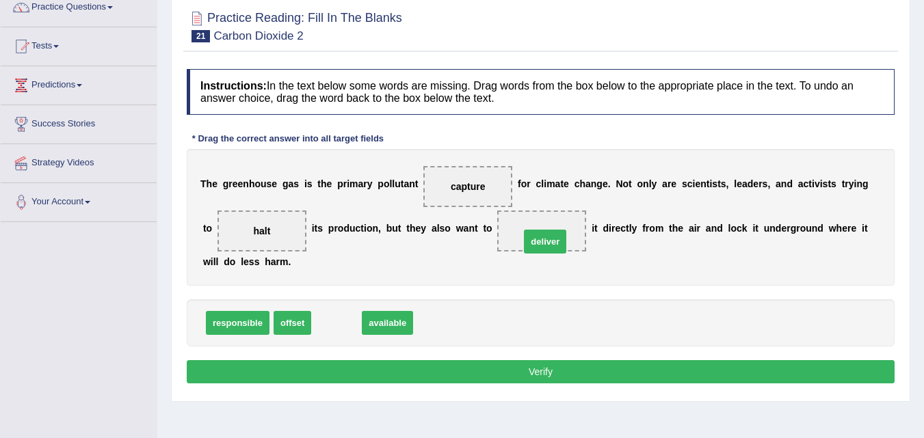
drag, startPoint x: 331, startPoint y: 324, endPoint x: 540, endPoint y: 243, distance: 223.9
click at [536, 377] on button "Verify" at bounding box center [541, 371] width 708 height 23
